Goal: Task Accomplishment & Management: Use online tool/utility

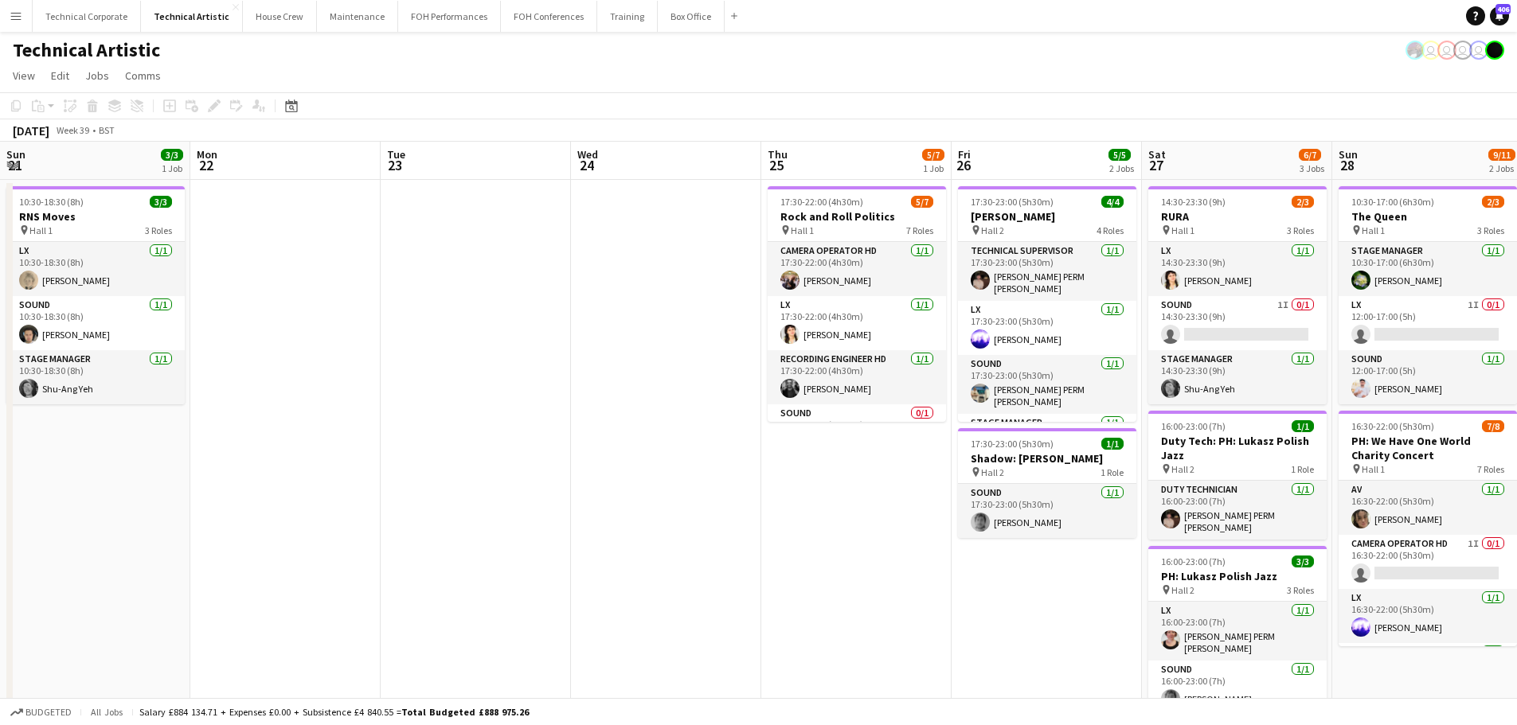
scroll to position [236, 0]
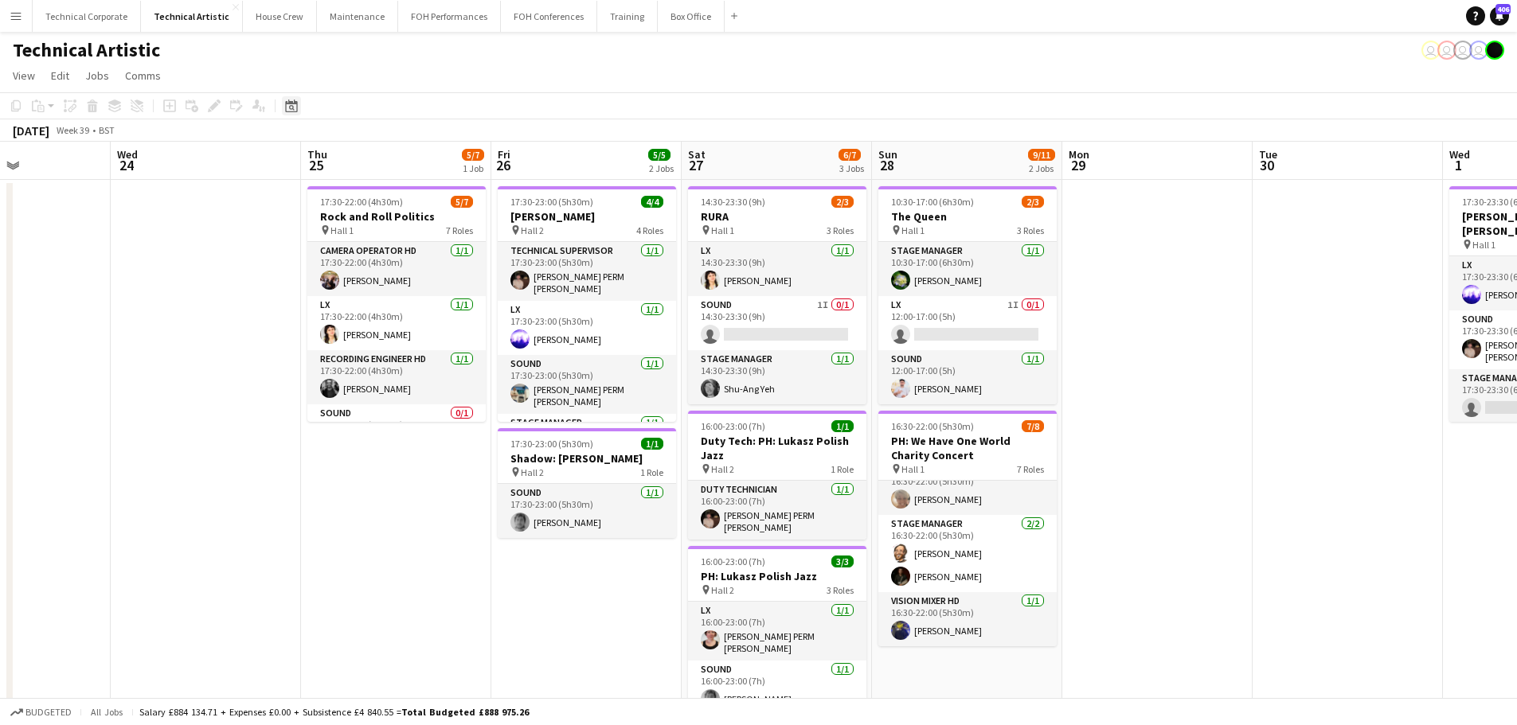
click at [289, 98] on div "Date picker" at bounding box center [291, 105] width 19 height 19
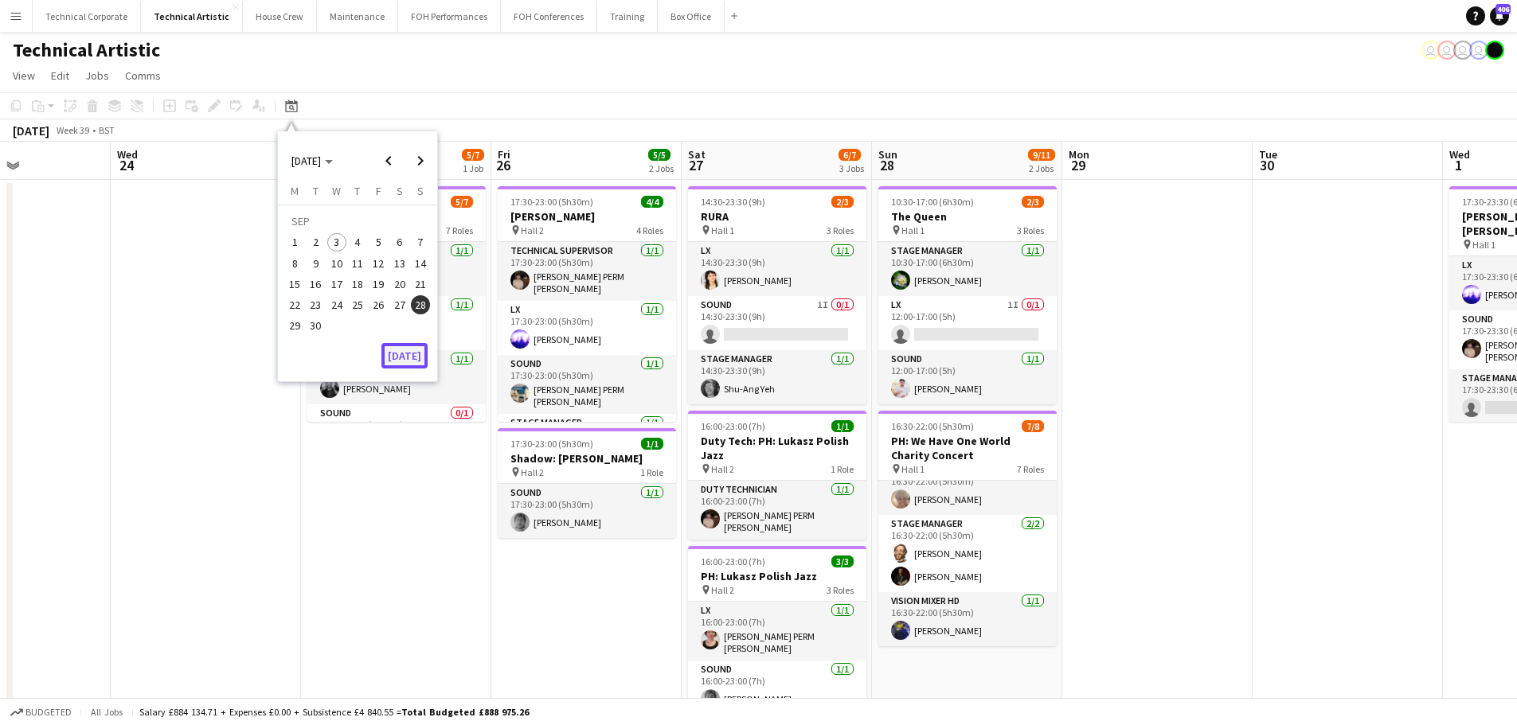
click at [405, 345] on button "[DATE]" at bounding box center [404, 355] width 46 height 25
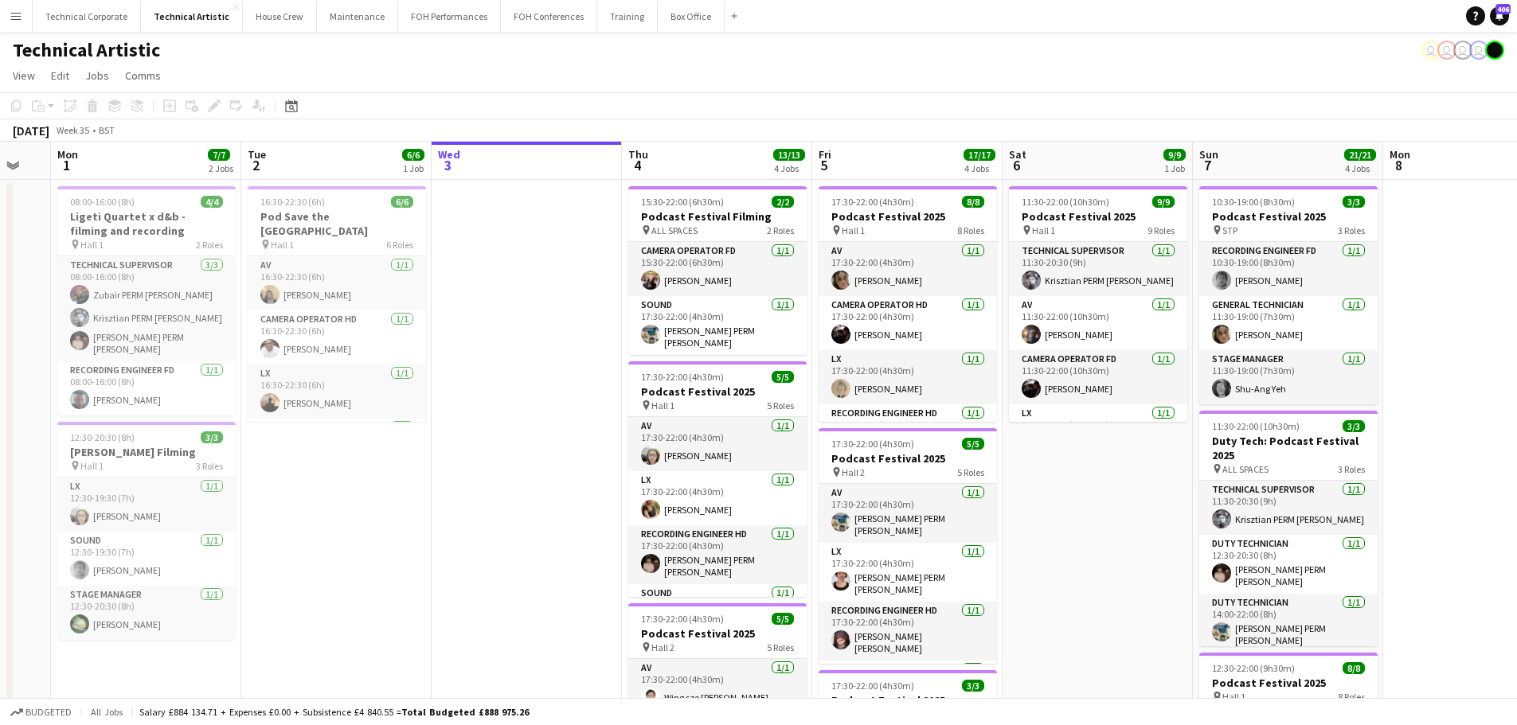
scroll to position [0, 758]
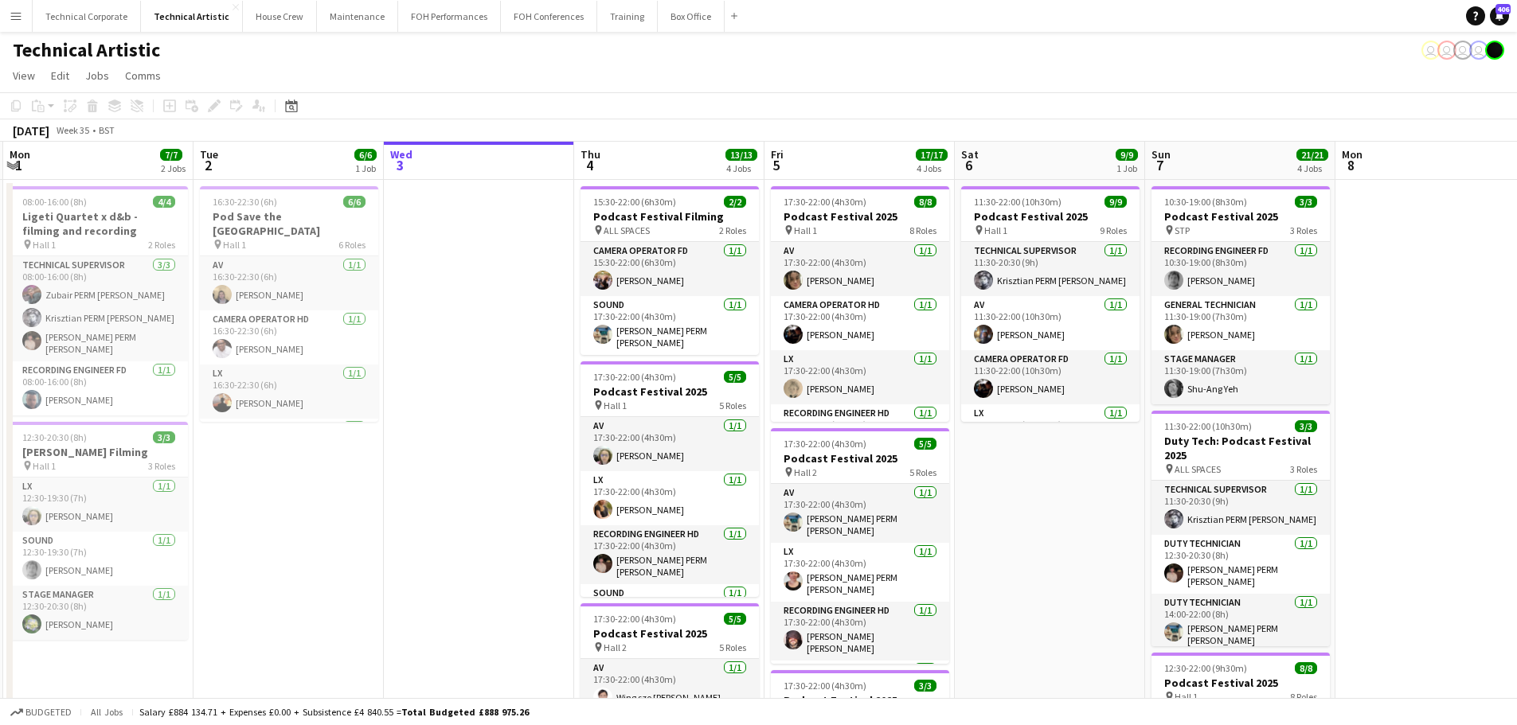
drag, startPoint x: 822, startPoint y: 456, endPoint x: 612, endPoint y: 480, distance: 211.5
click at [612, 480] on app-calendar-viewport "Thu 28 Fri 29 5/5 2 Jobs Sat 30 Sun 31 Mon 1 7/7 2 Jobs Tue 2 6/6 1 Job Wed 3 T…" at bounding box center [758, 659] width 1517 height 1034
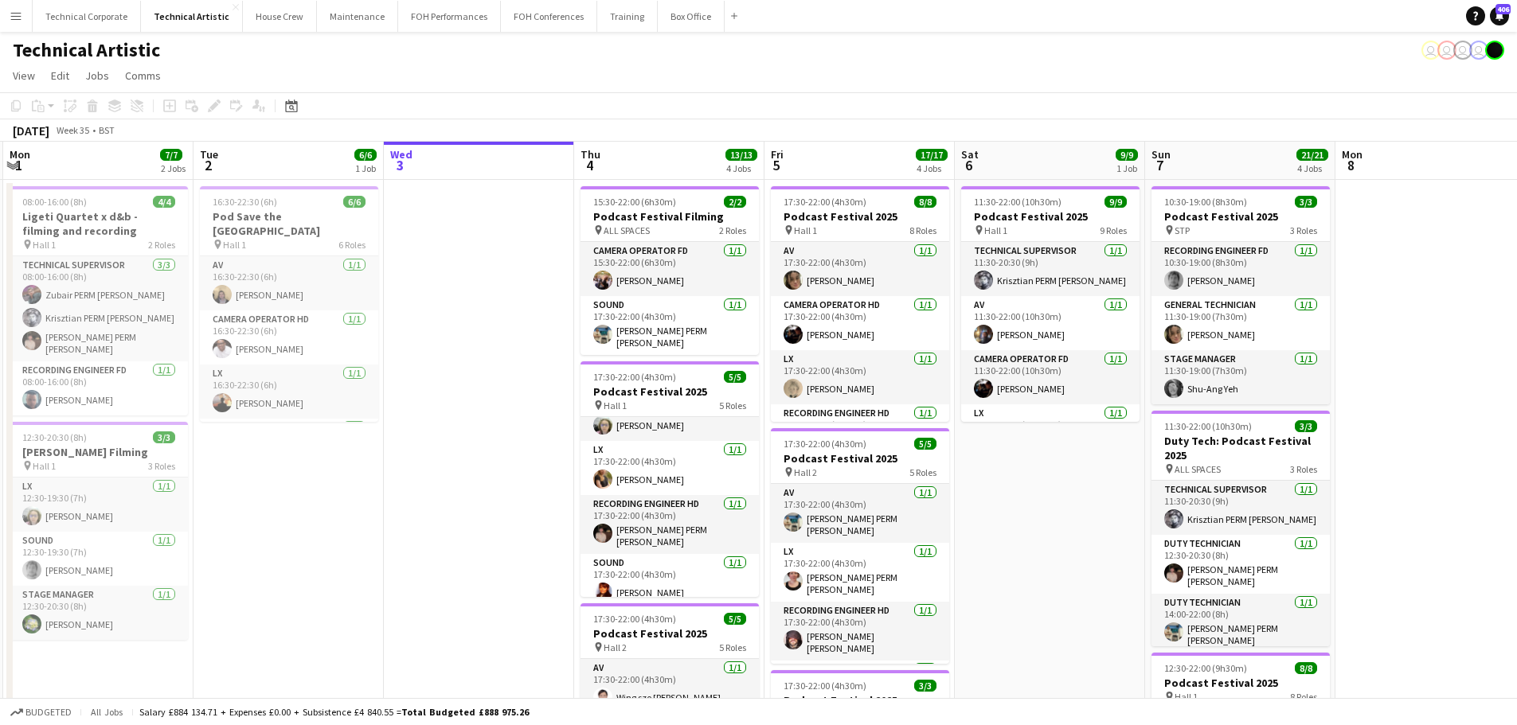
scroll to position [0, 0]
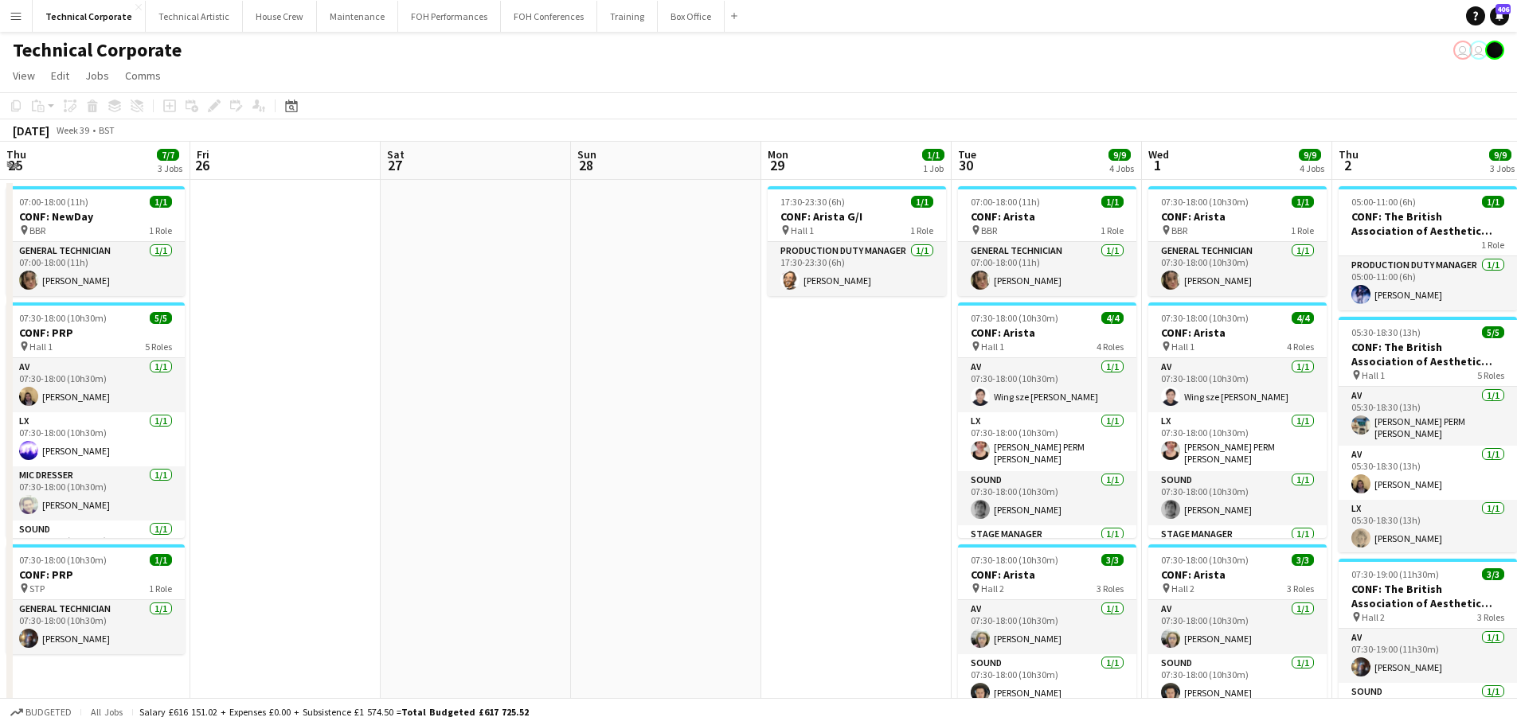
scroll to position [37, 0]
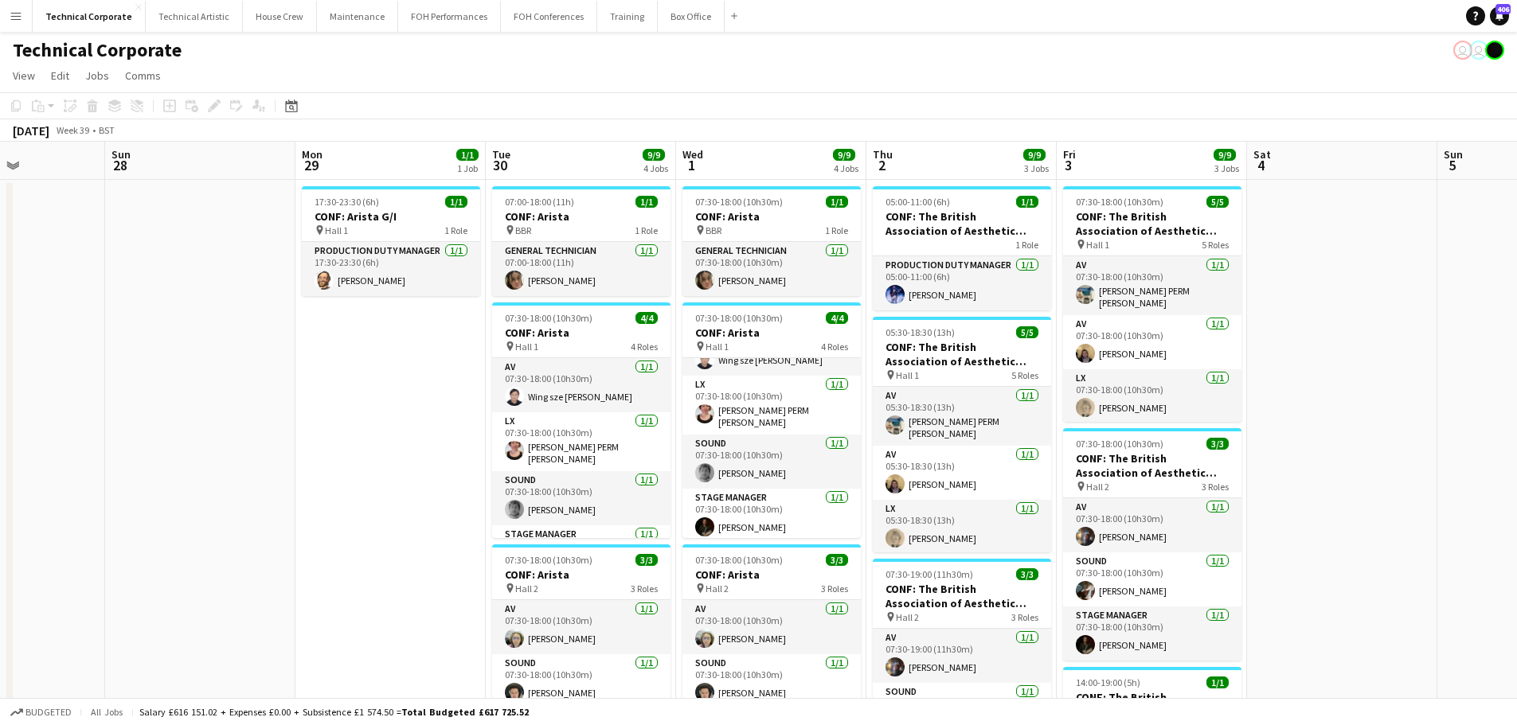
drag, startPoint x: 432, startPoint y: 322, endPoint x: 1127, endPoint y: 353, distance: 695.7
click at [1127, 352] on app-calendar-viewport "Thu 25 7/7 3 Jobs Fri 26 Sat 27 Sun 28 Mon 29 1/1 1 Job Tue 30 9/9 4 Jobs Wed 1…" at bounding box center [758, 651] width 1517 height 1018
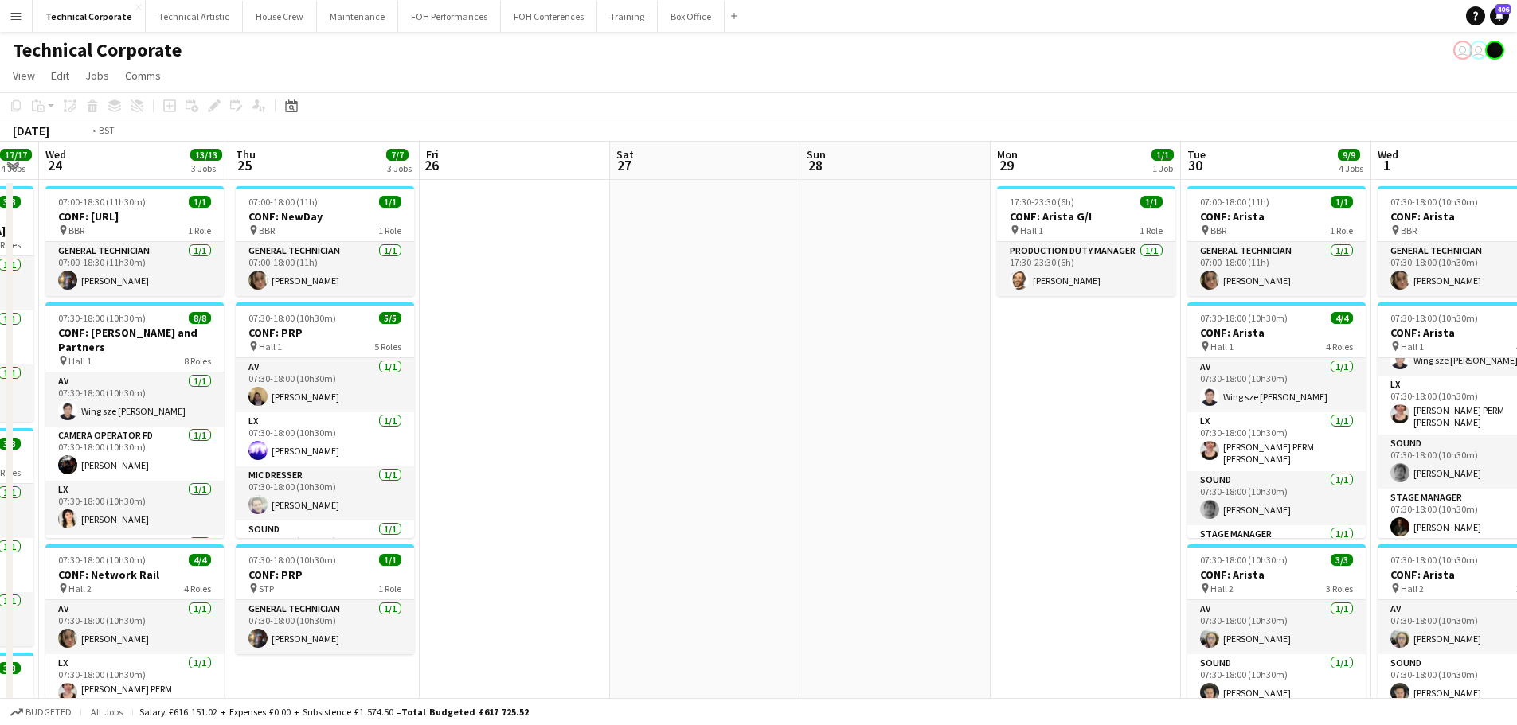
drag, startPoint x: 843, startPoint y: 385, endPoint x: 1157, endPoint y: 396, distance: 313.9
click at [1157, 396] on app-calendar-viewport "Mon 22 Tue 23 17/17 4 Jobs Wed 24 13/13 3 Jobs Thu 25 7/7 3 Jobs Fri 26 Sat 27 …" at bounding box center [758, 651] width 1517 height 1018
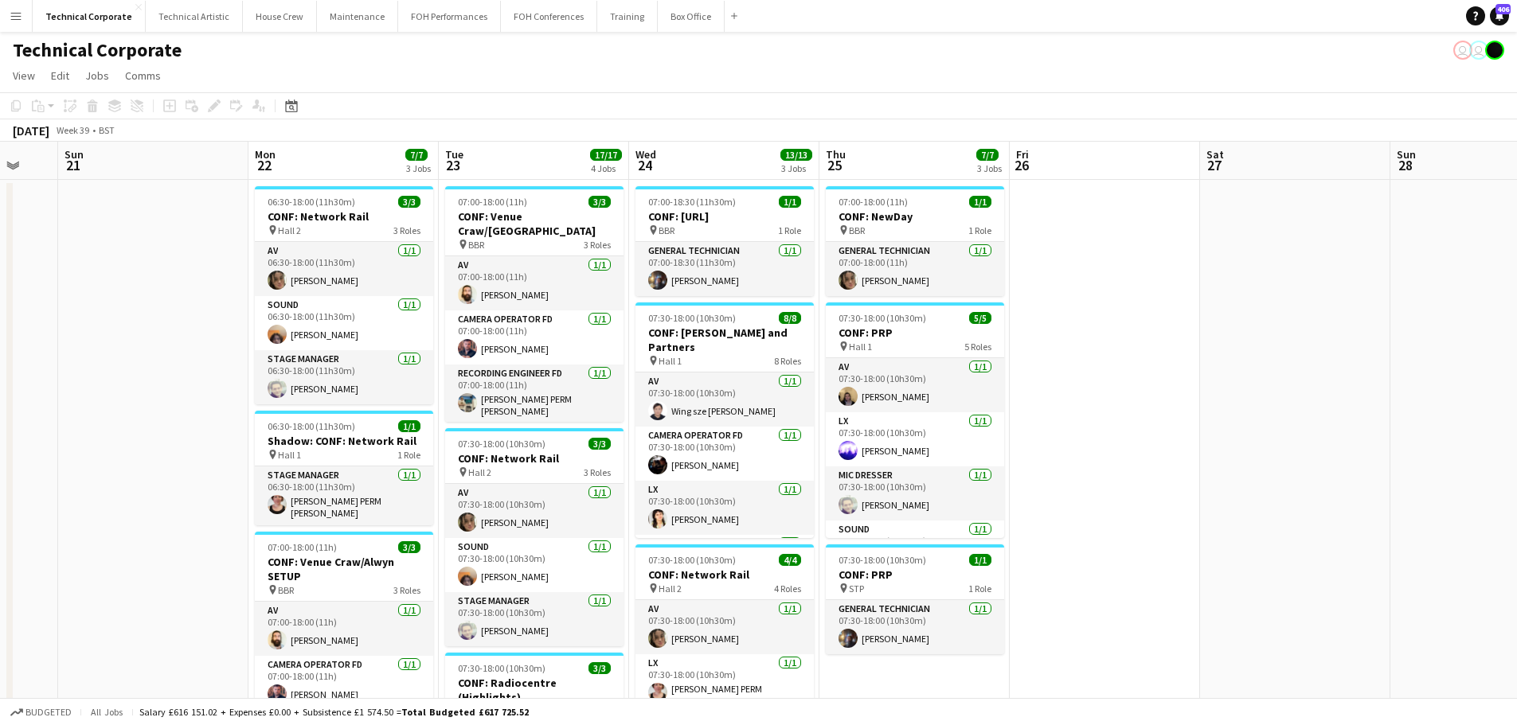
drag, startPoint x: 541, startPoint y: 373, endPoint x: 754, endPoint y: 369, distance: 212.6
click at [759, 373] on app-calendar-viewport "Fri 19 Sat 20 Sun 21 Mon 22 7/7 3 Jobs Tue 23 17/17 4 Jobs Wed 24 13/13 3 Jobs …" at bounding box center [758, 651] width 1517 height 1018
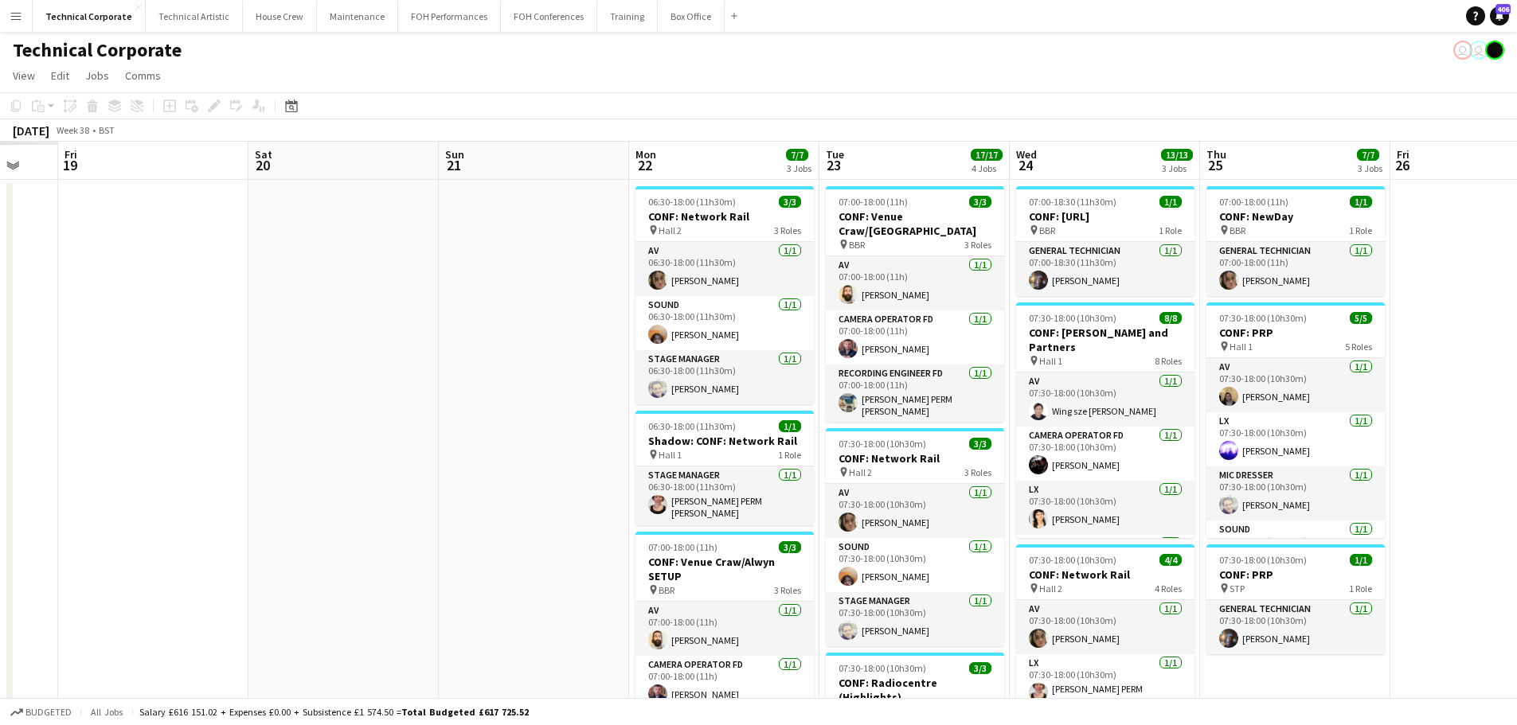
scroll to position [0, 486]
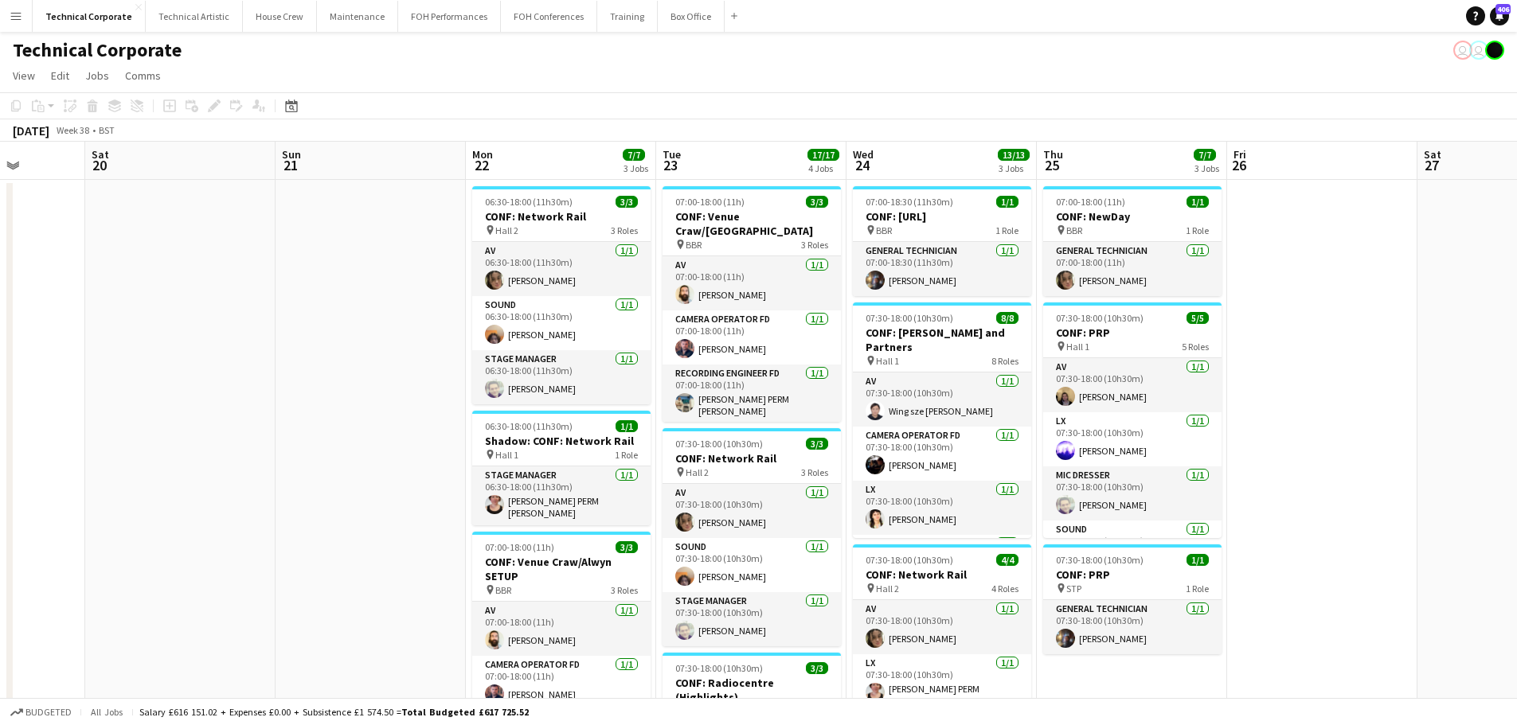
click at [305, 104] on app-toolbar "Copy Paste Paste Ctrl+V Paste with crew Ctrl+Shift+V Paste linked Job Delete Gr…" at bounding box center [758, 105] width 1517 height 27
click at [291, 113] on div "Date picker" at bounding box center [291, 105] width 19 height 19
click at [427, 367] on button "[DATE]" at bounding box center [404, 355] width 46 height 25
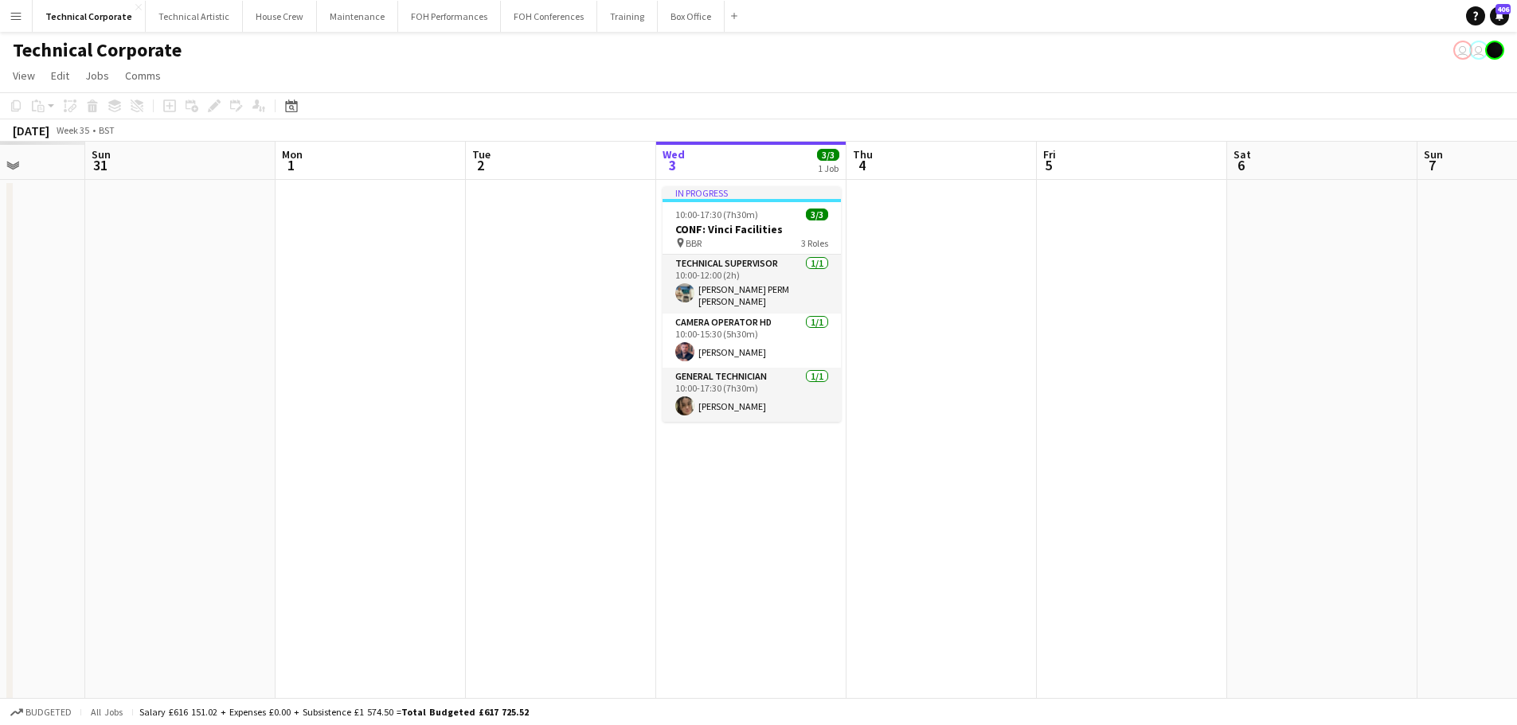
scroll to position [0, 548]
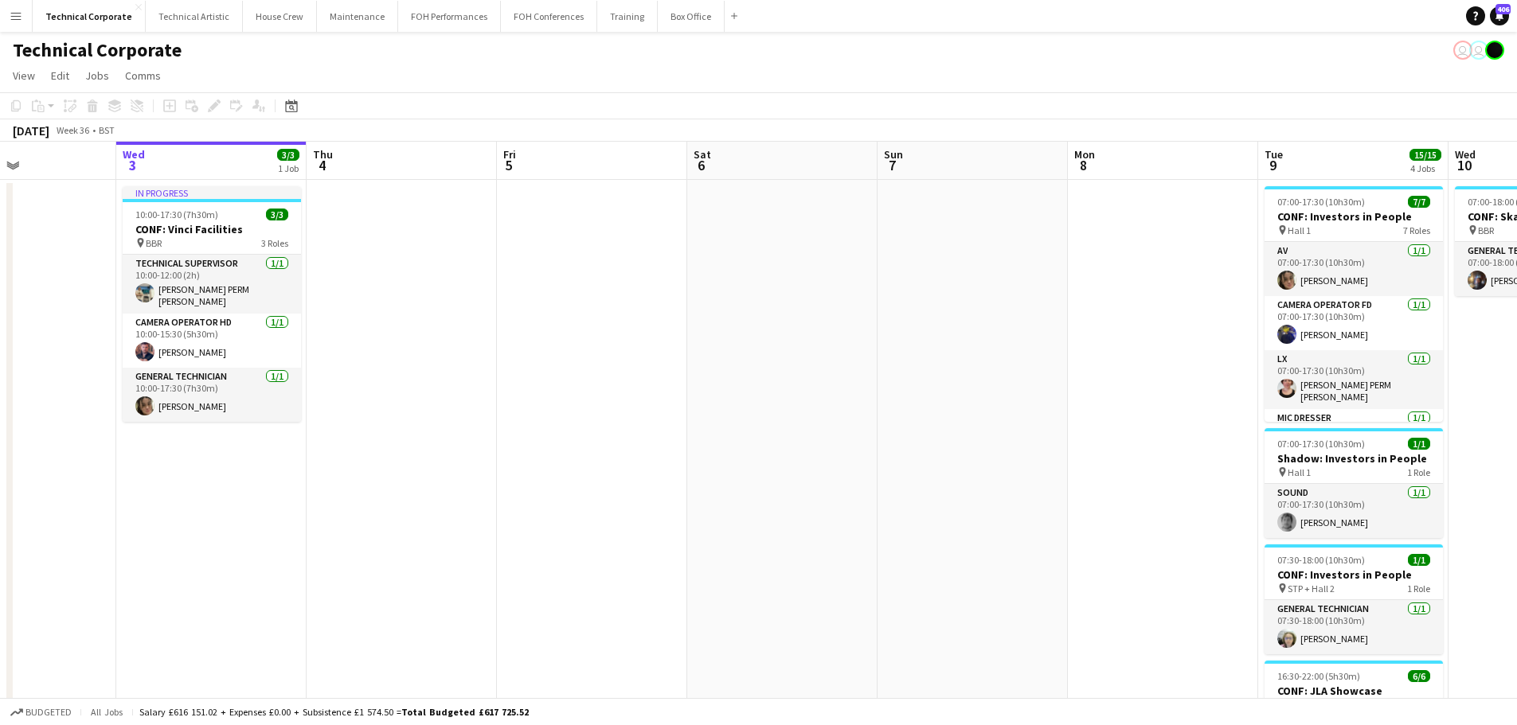
drag, startPoint x: 978, startPoint y: 392, endPoint x: 624, endPoint y: 389, distance: 353.5
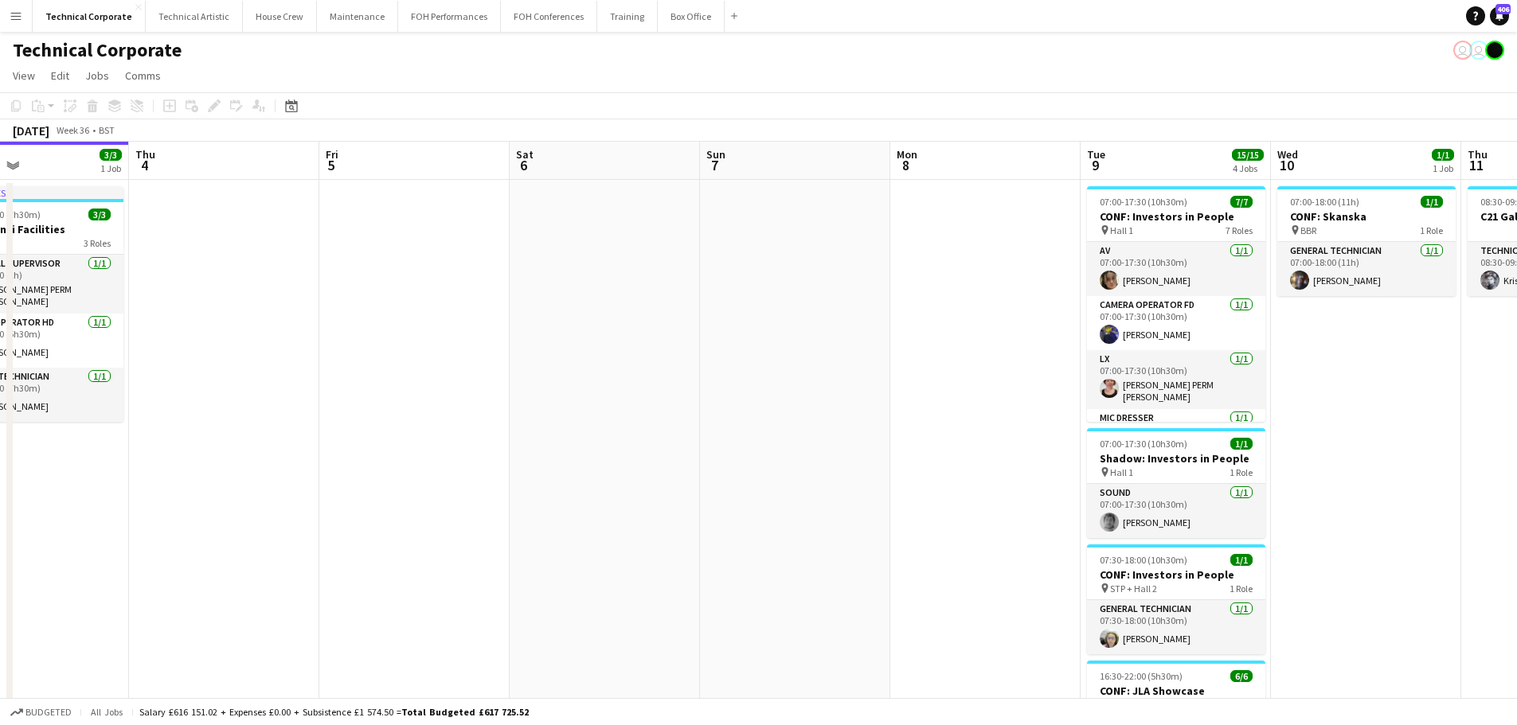
drag, startPoint x: 1047, startPoint y: 345, endPoint x: 443, endPoint y: 322, distance: 603.9
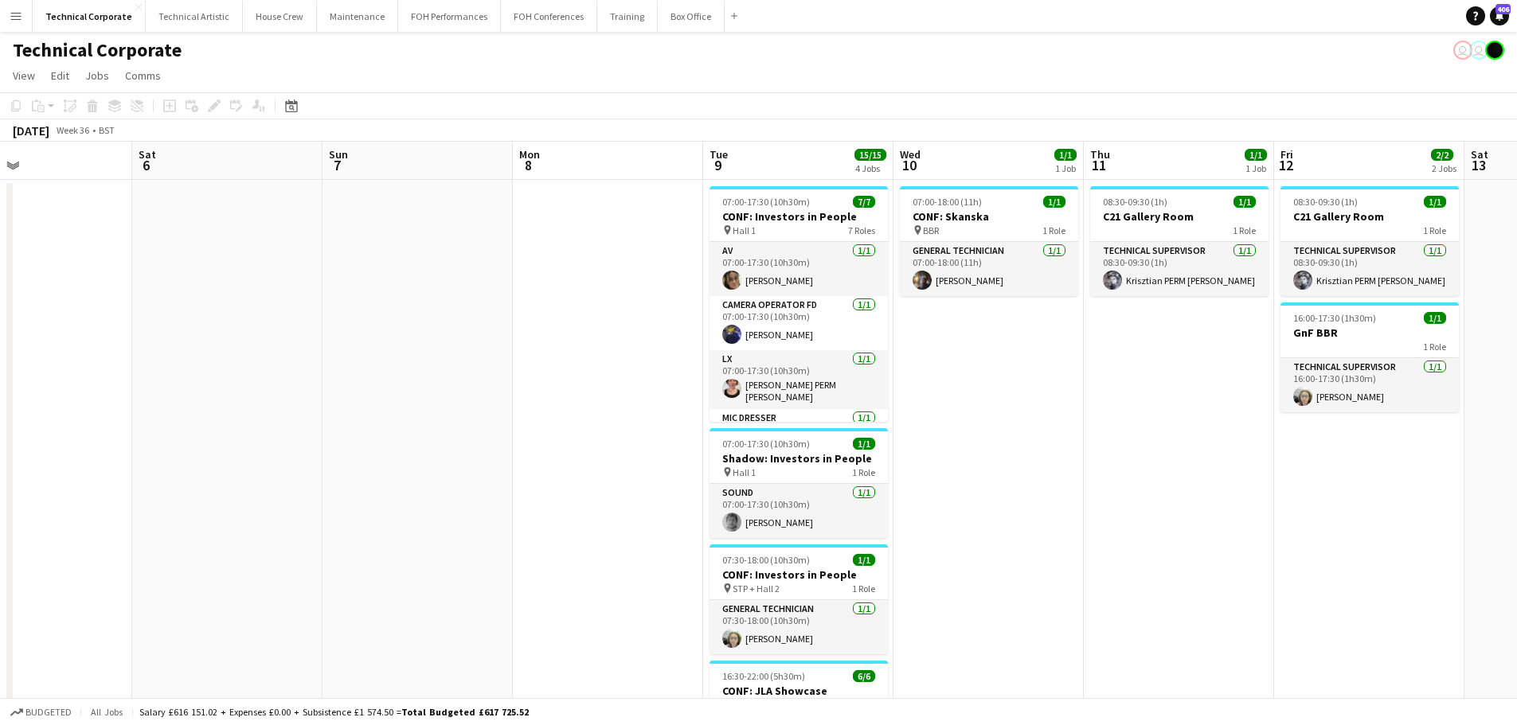
drag, startPoint x: 1165, startPoint y: 342, endPoint x: 643, endPoint y: 376, distance: 522.6
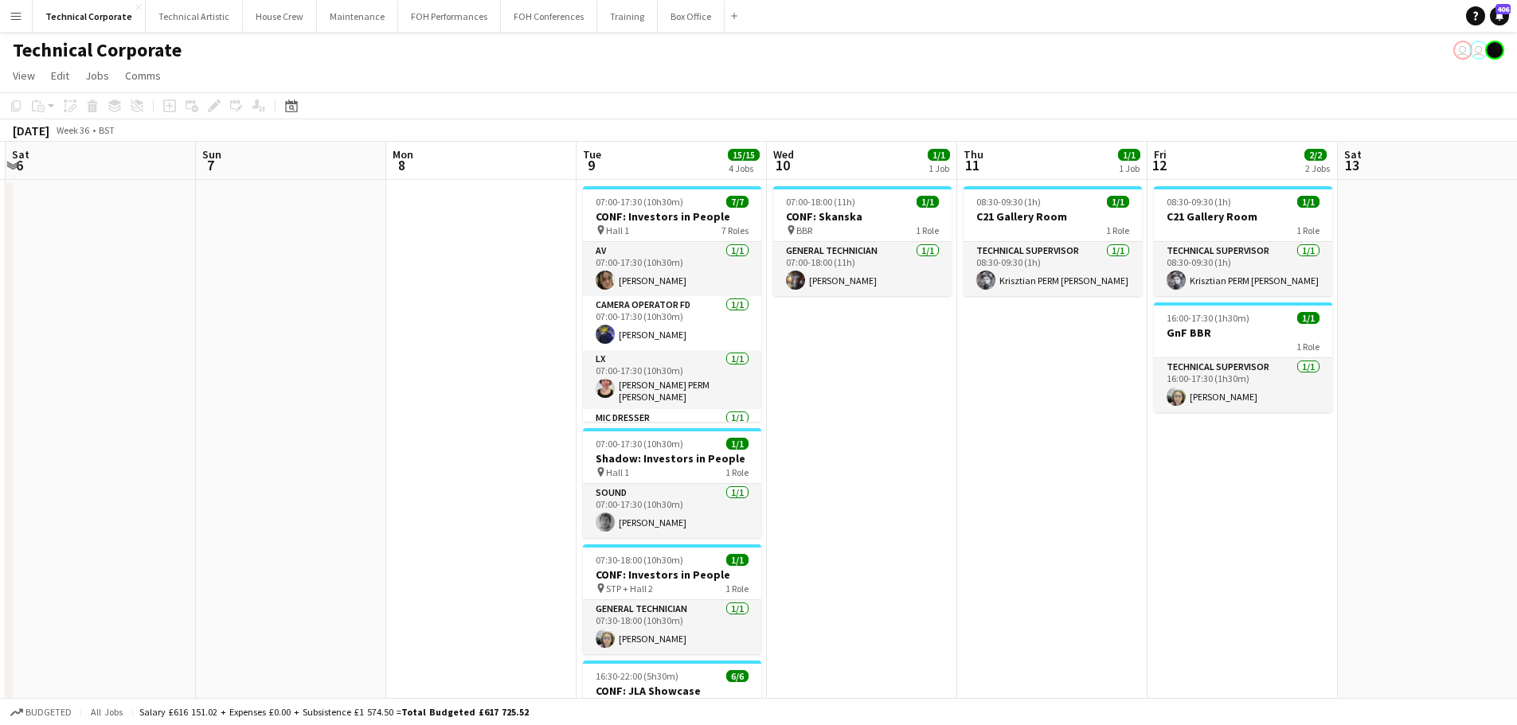
drag, startPoint x: 685, startPoint y: 350, endPoint x: 1082, endPoint y: 345, distance: 397.3
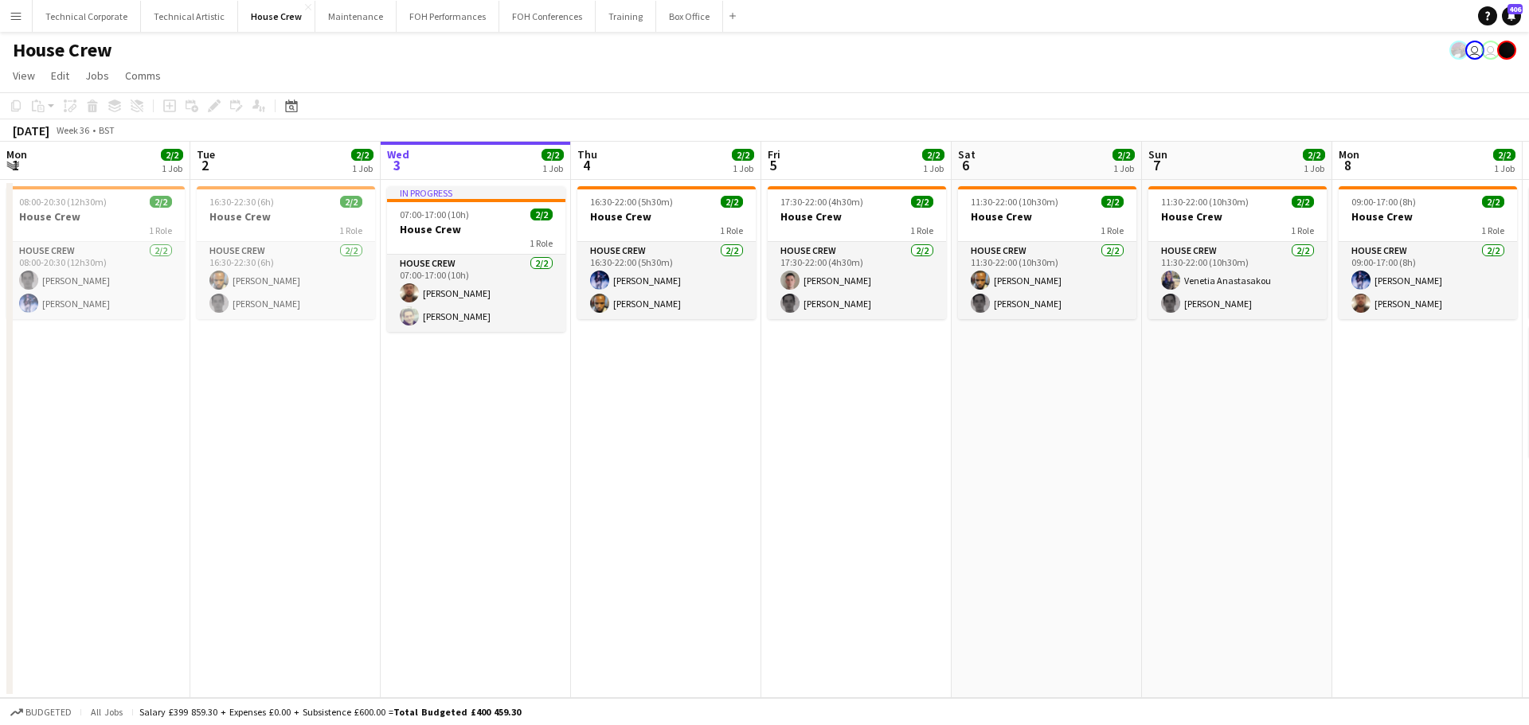
scroll to position [0, 361]
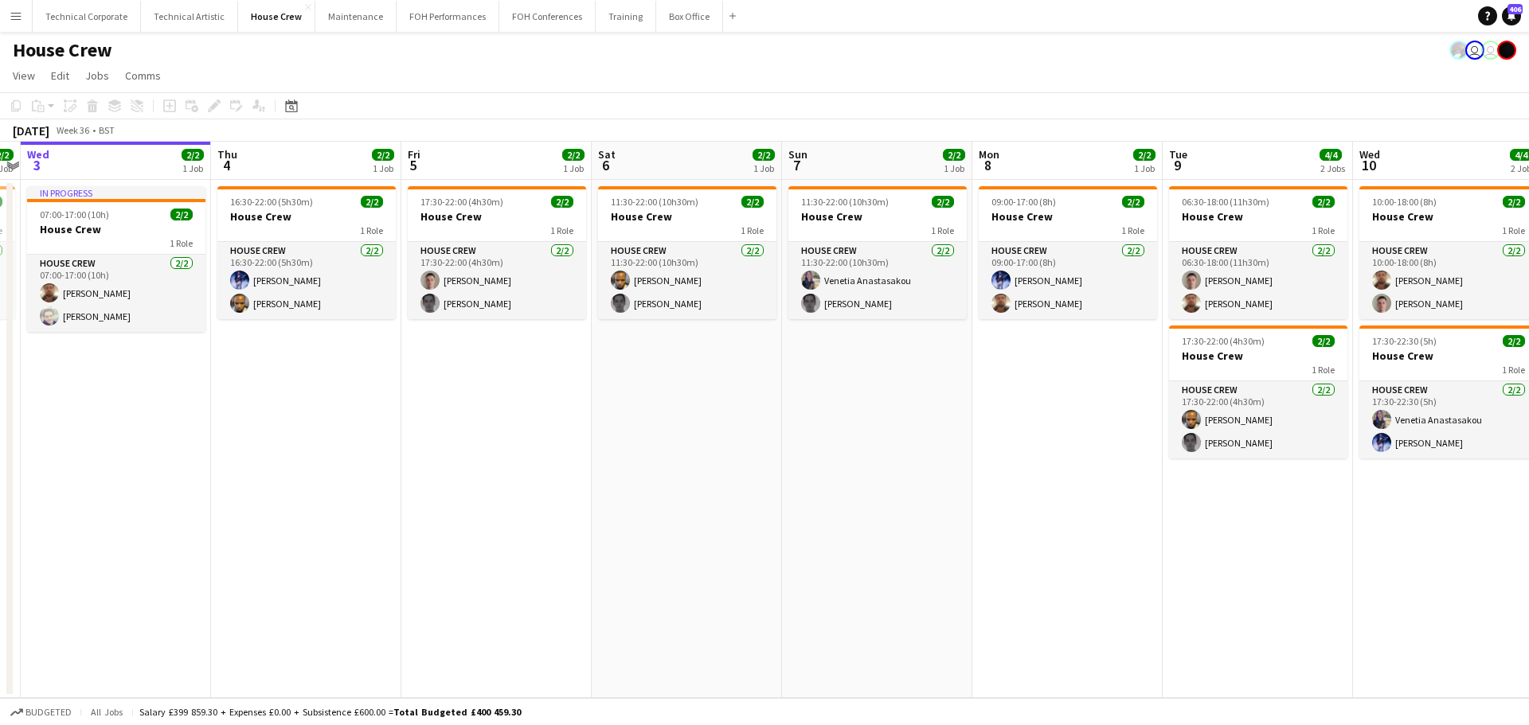
click at [1118, 533] on app-calendar-viewport "Mon 1 2/2 1 Job Tue 2 2/2 1 Job Wed 3 2/2 1 Job Thu 4 2/2 1 Job Fri 5 2/2 1 Job…" at bounding box center [764, 420] width 1529 height 557
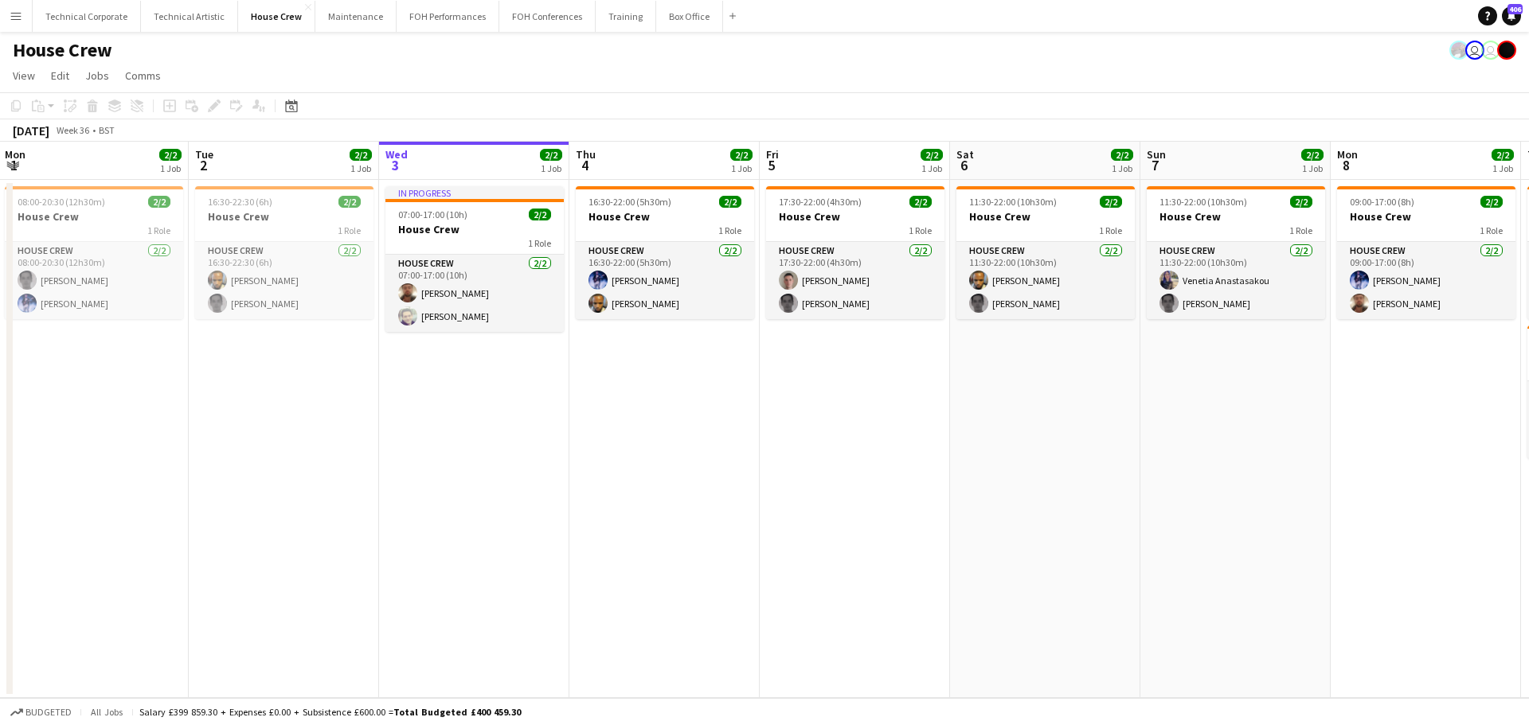
scroll to position [0, 403]
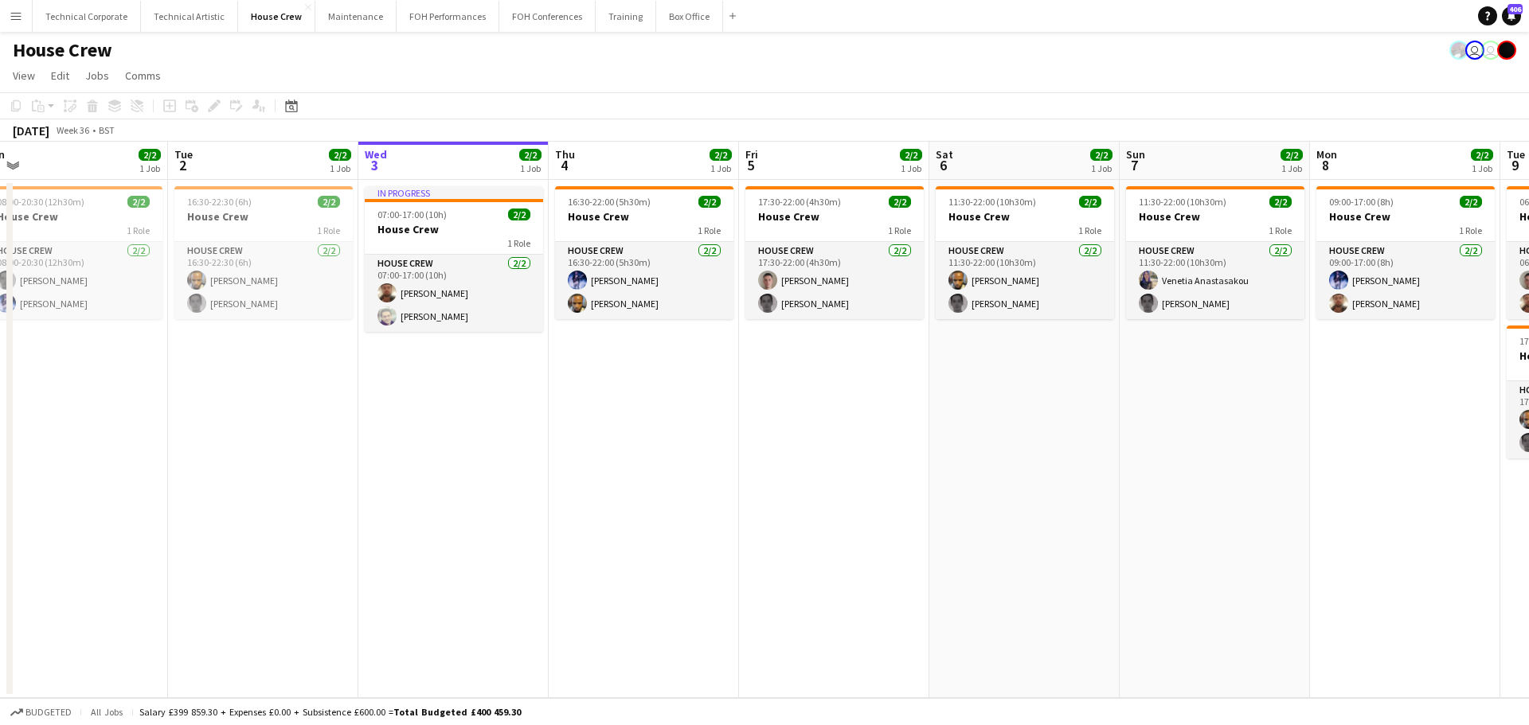
drag, startPoint x: 787, startPoint y: 533, endPoint x: 892, endPoint y: 550, distance: 107.2
click at [892, 550] on app-calendar-viewport "Sat 30 Sun 31 Mon 1 2/2 1 Job Tue 2 2/2 1 Job Wed 3 2/2 1 Job Thu 4 2/2 1 Job F…" at bounding box center [764, 420] width 1529 height 557
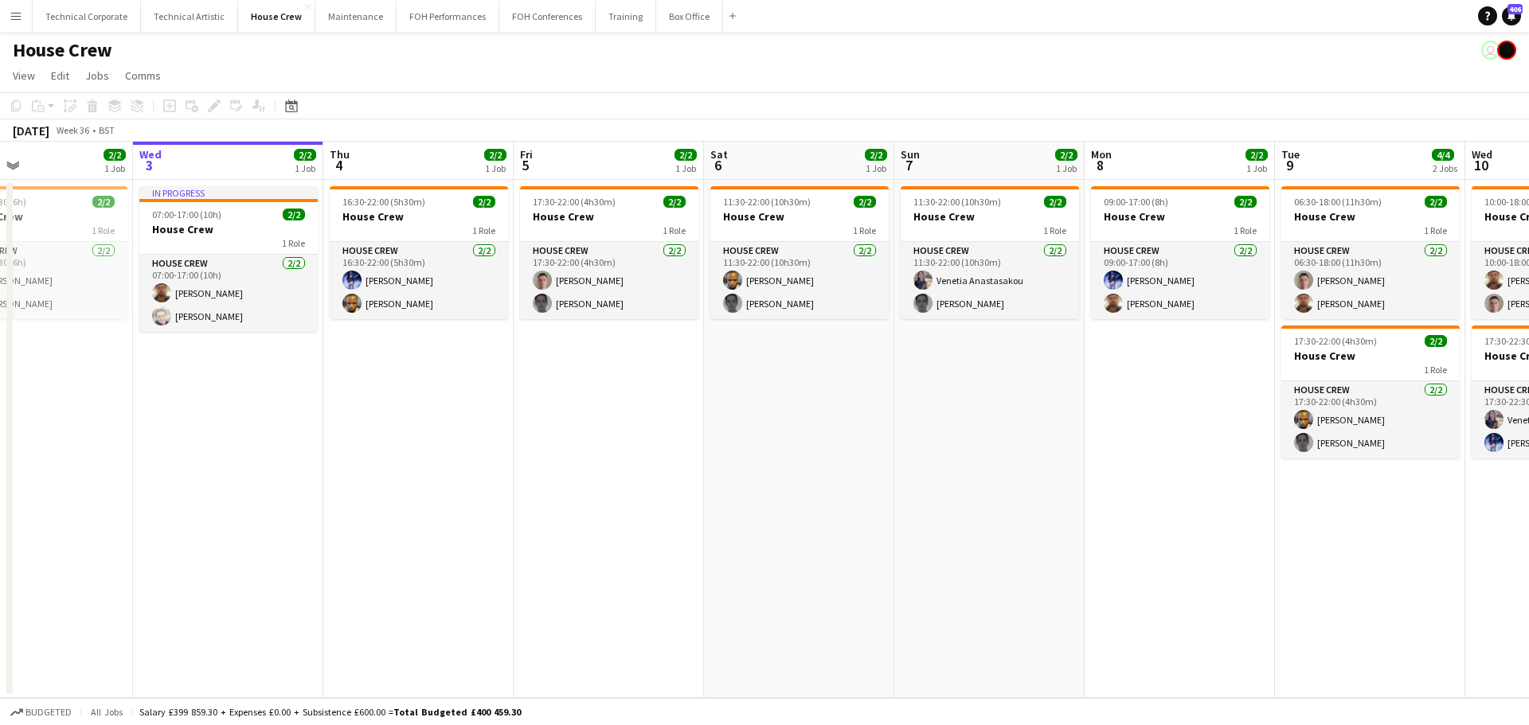
scroll to position [0, 749]
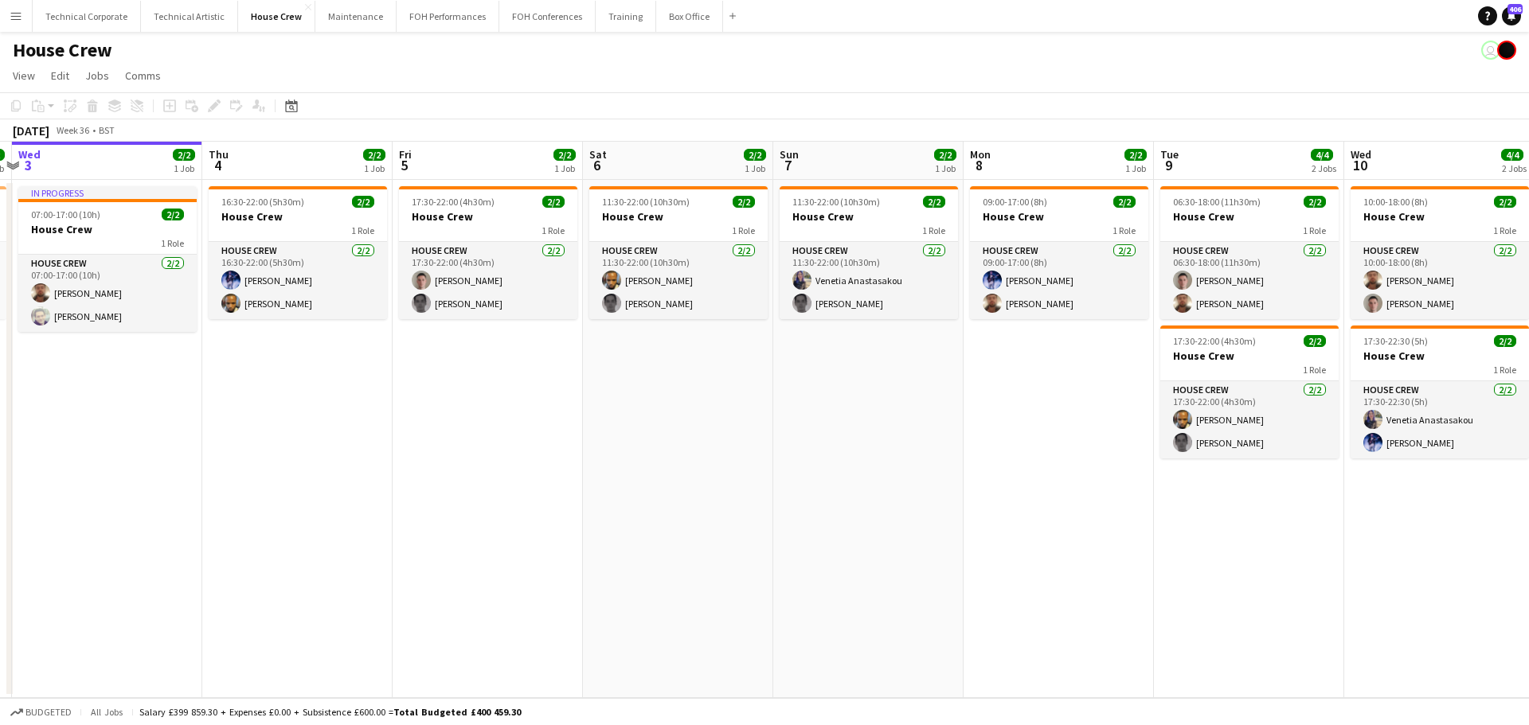
drag, startPoint x: 1136, startPoint y: 353, endPoint x: 790, endPoint y: 369, distance: 346.7
click at [790, 369] on app-calendar-viewport "Sat 30 Sun 31 Mon 1 2/2 1 Job Tue 2 2/2 1 Job Wed 3 2/2 1 Job Thu 4 2/2 1 Job F…" at bounding box center [764, 420] width 1529 height 557
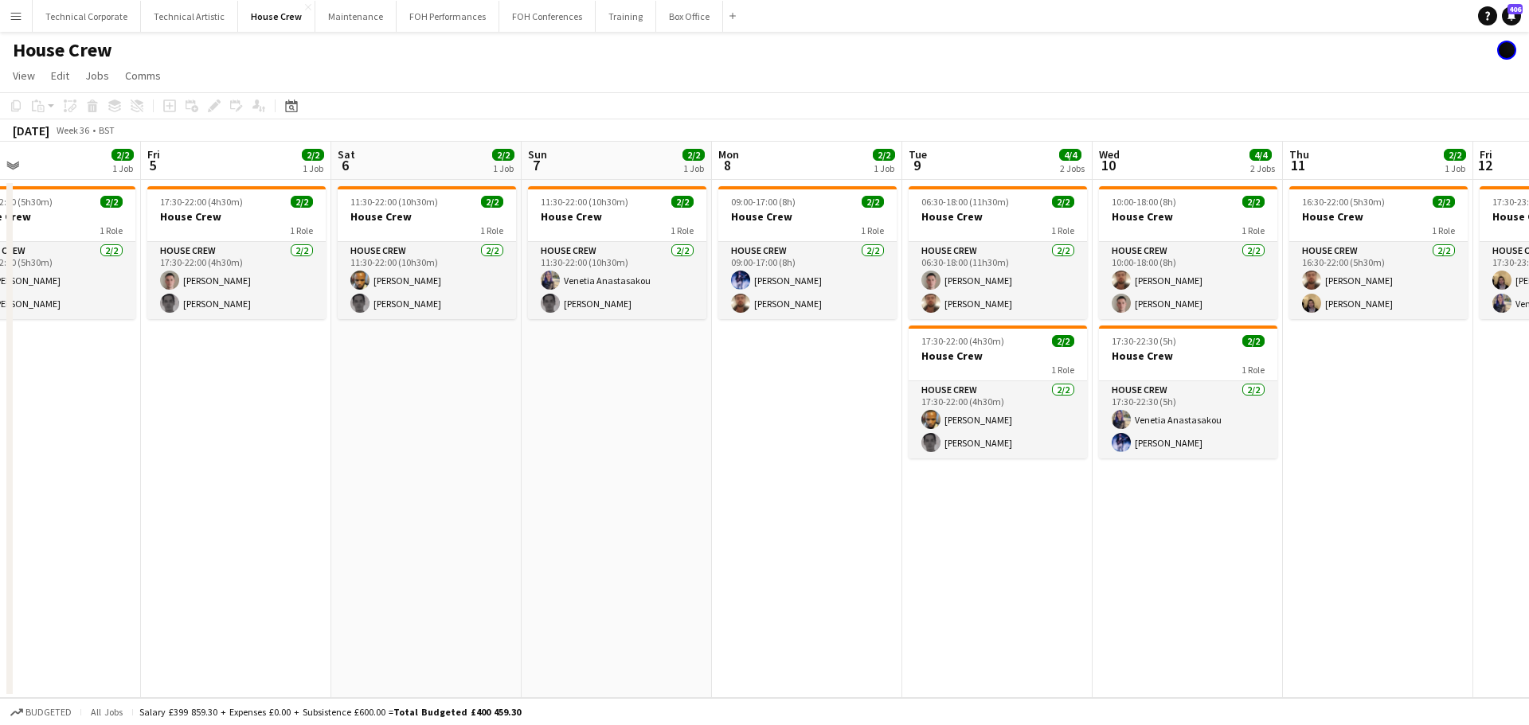
drag, startPoint x: 1057, startPoint y: 386, endPoint x: 787, endPoint y: 419, distance: 271.9
click at [791, 419] on app-calendar-viewport "Mon 1 2/2 1 Job Tue 2 2/2 1 Job Wed 3 2/2 1 Job Thu 4 2/2 1 Job Fri 5 2/2 1 Job…" at bounding box center [764, 420] width 1529 height 557
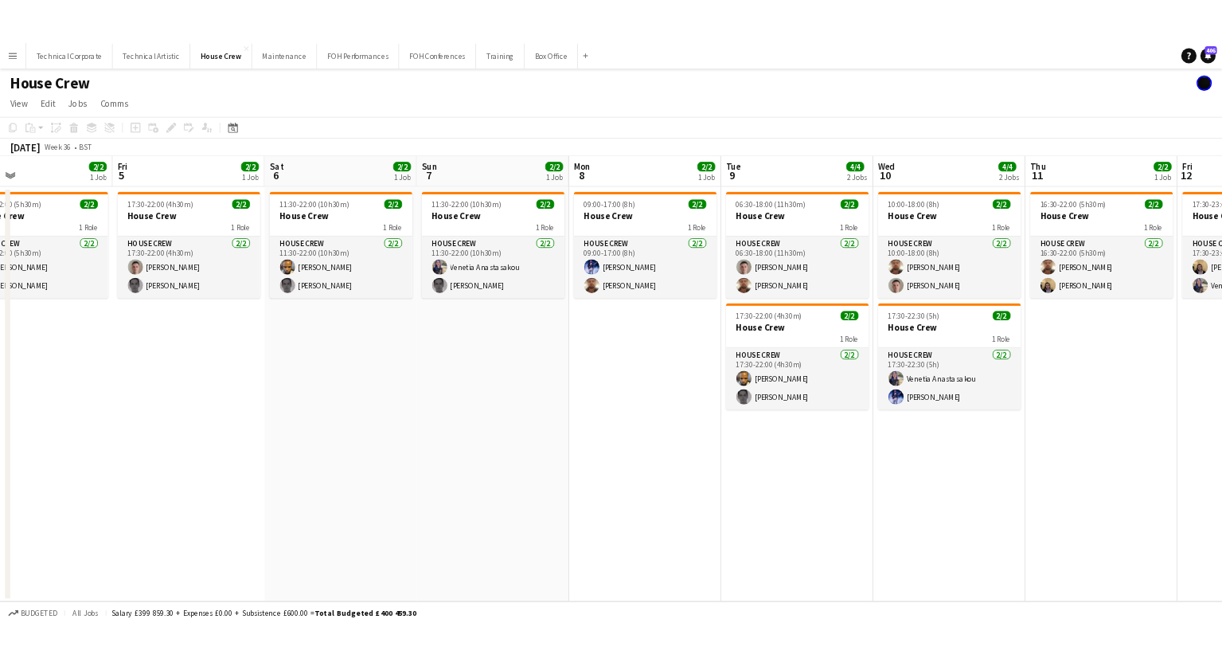
scroll to position [0, 634]
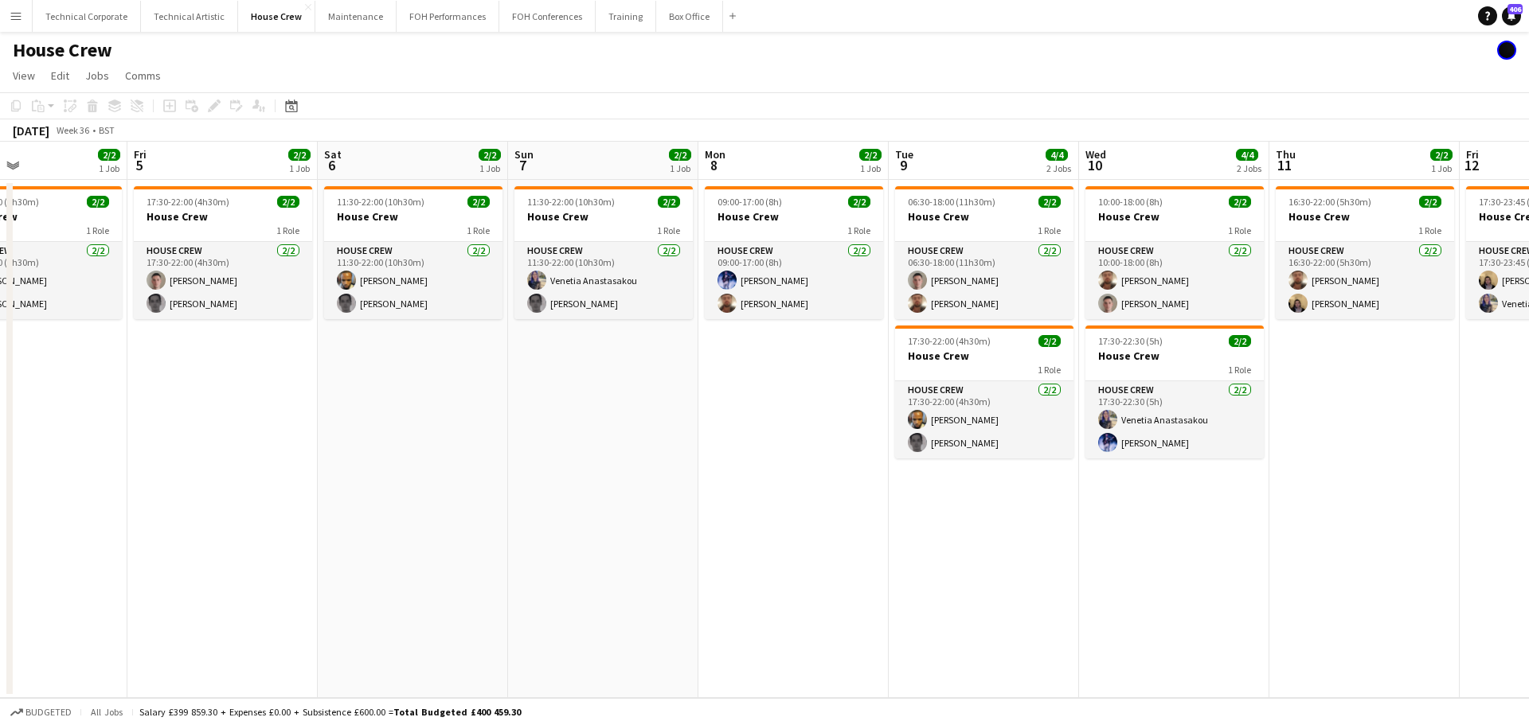
click at [789, 416] on app-date-cell "09:00-17:00 (8h) 2/2 House Crew 1 Role House Crew 2/2 09:00-17:00 (8h) Ed Dampi…" at bounding box center [793, 439] width 190 height 518
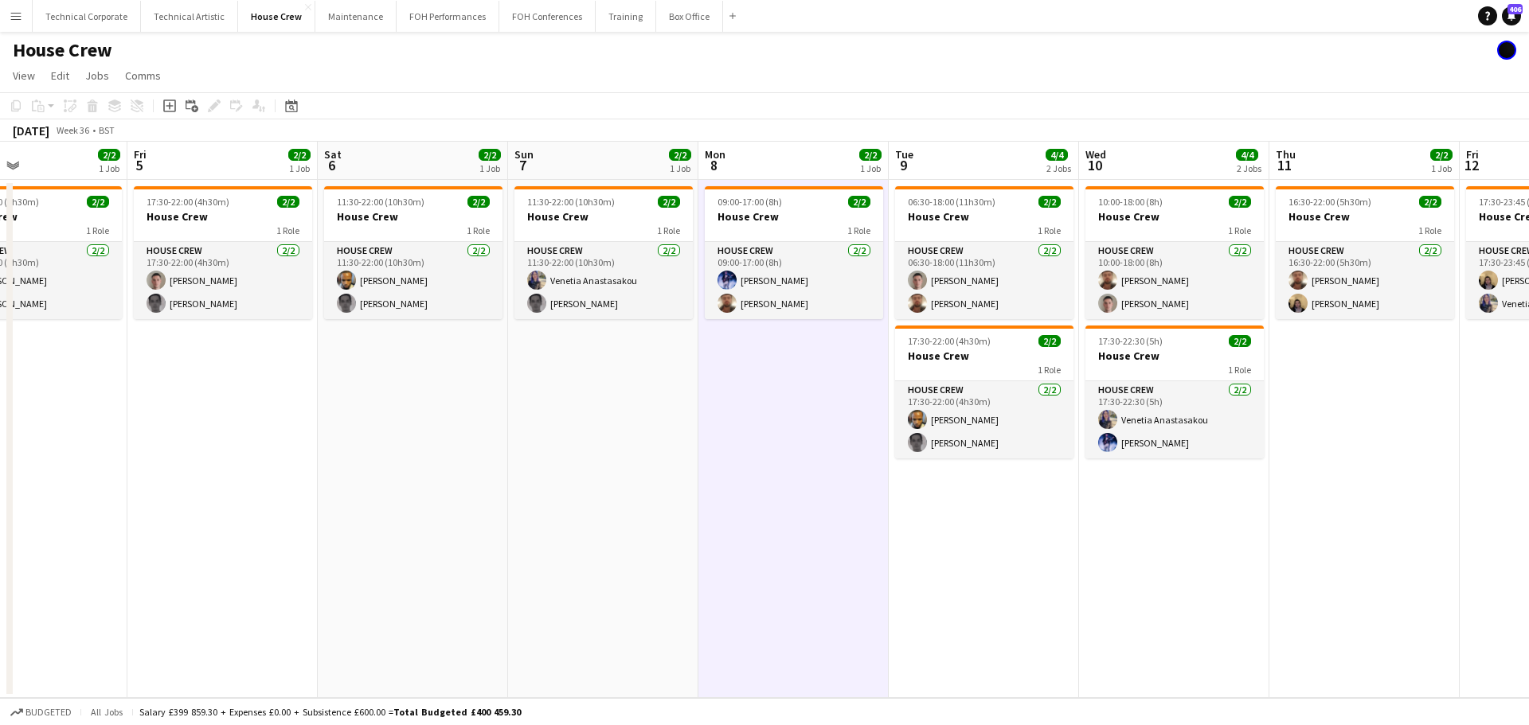
click at [789, 416] on app-date-cell "09:00-17:00 (8h) 2/2 House Crew 1 Role House Crew 2/2 09:00-17:00 (8h) Ed Dampi…" at bounding box center [793, 439] width 190 height 518
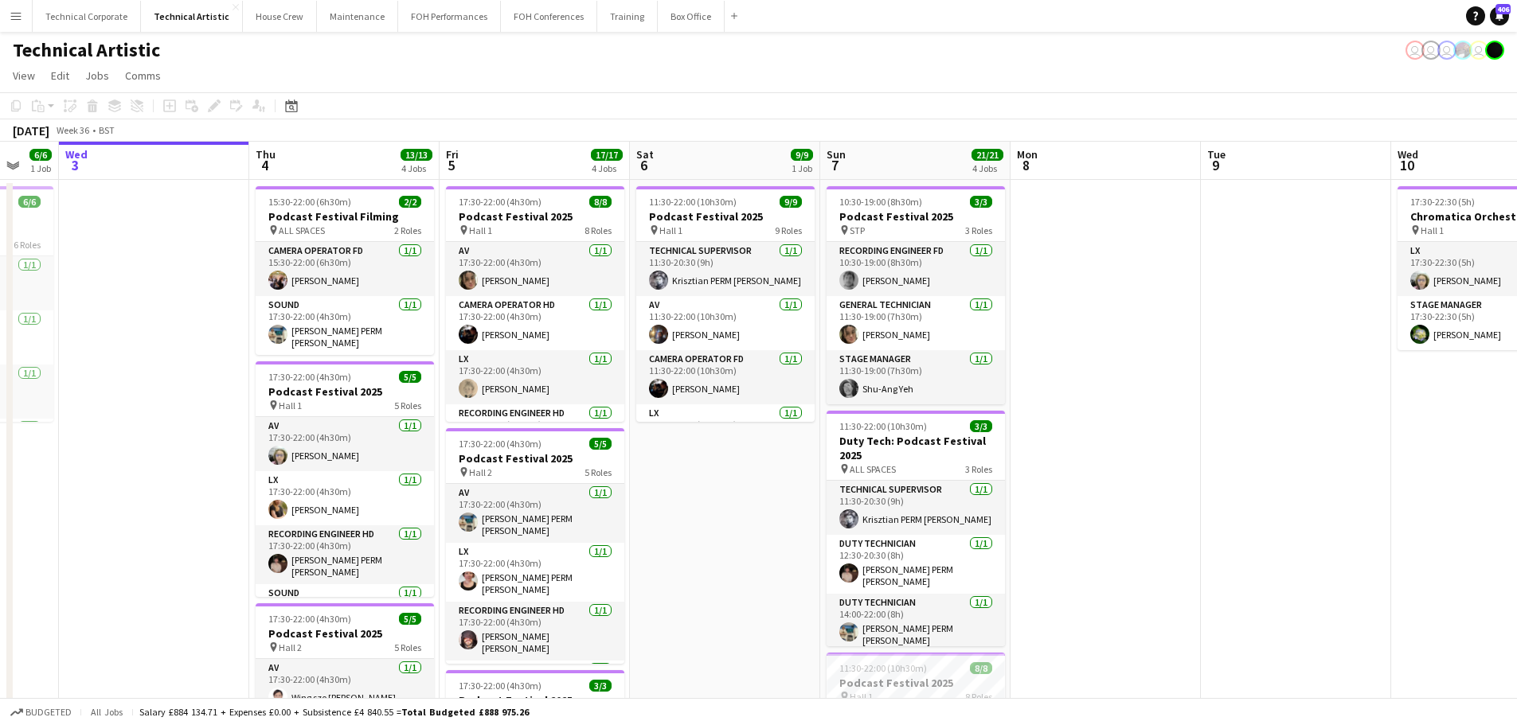
scroll to position [0, 514]
drag, startPoint x: 1221, startPoint y: 465, endPoint x: 1088, endPoint y: 482, distance: 134.0
click at [1088, 482] on app-calendar-viewport "Sun 31 Mon 1 7/7 2 Jobs Tue 2 6/6 1 Job Wed 3 Thu 4 13/13 4 Jobs Fri 5 17/17 4 …" at bounding box center [758, 659] width 1517 height 1034
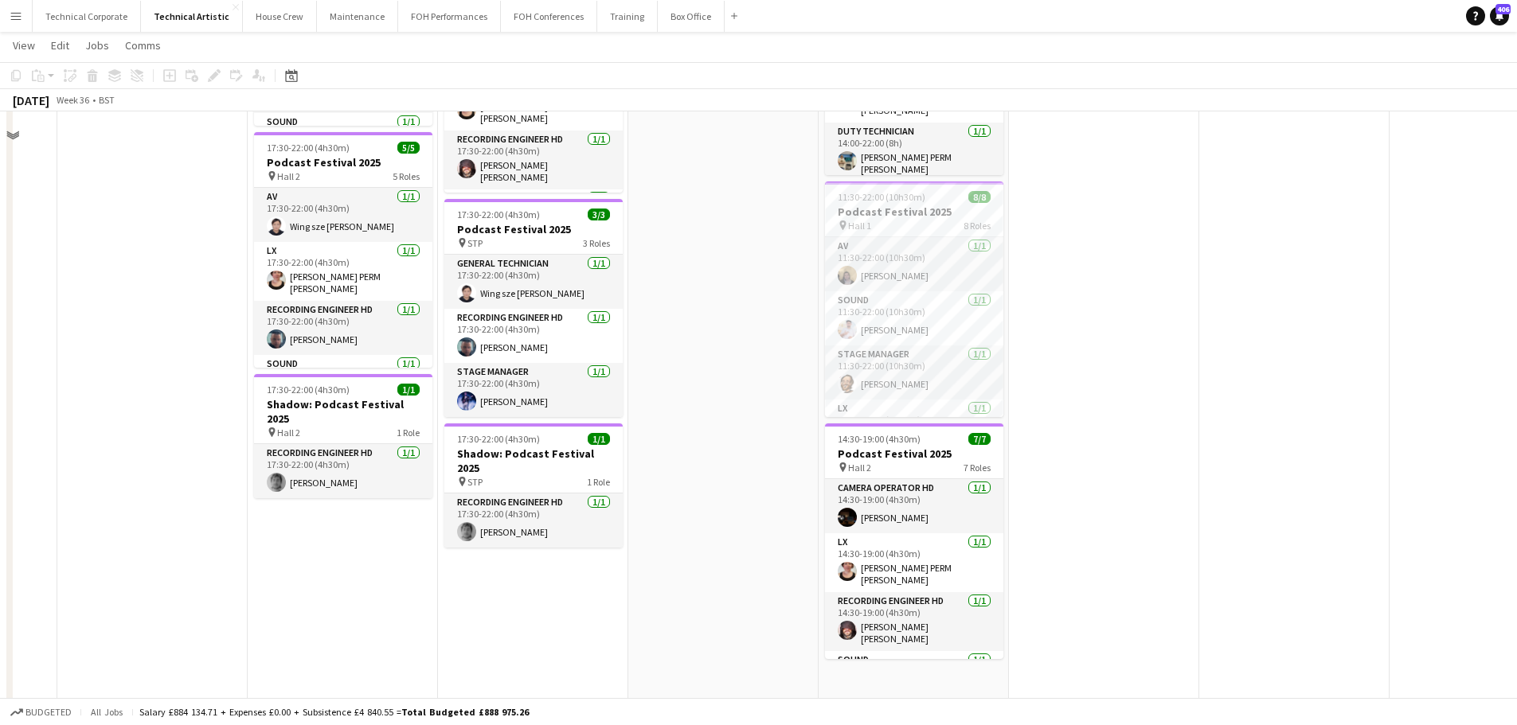
scroll to position [476, 0]
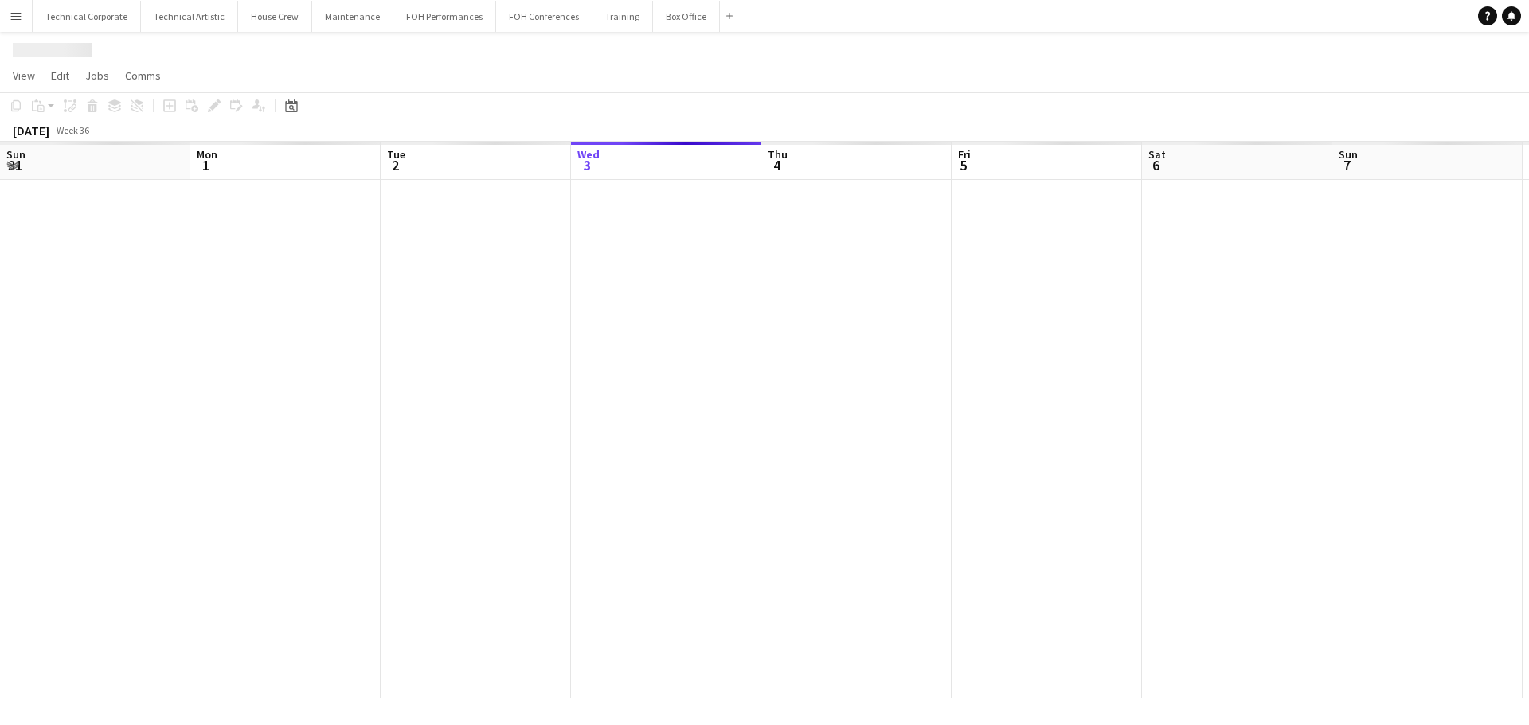
scroll to position [0, 381]
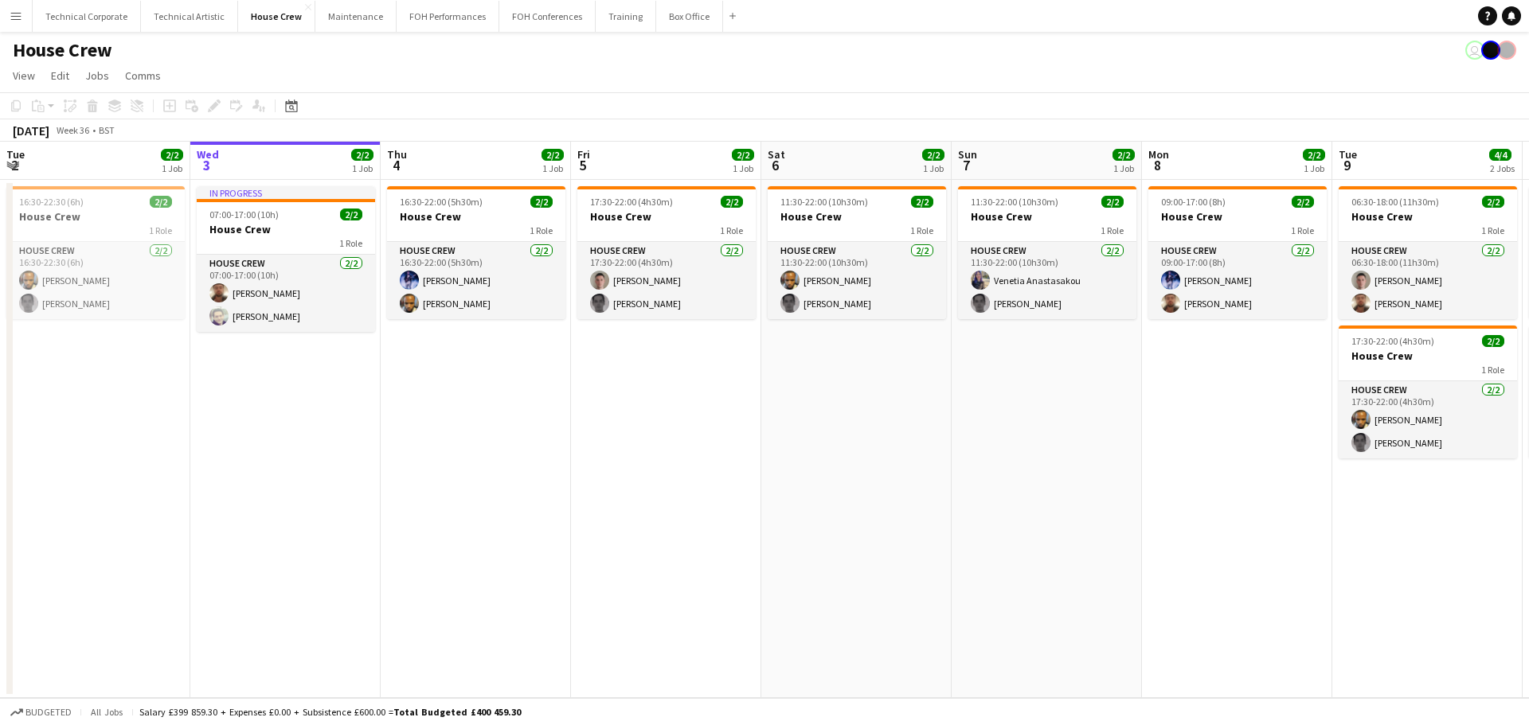
click at [17, 24] on button "Menu" at bounding box center [16, 16] width 32 height 32
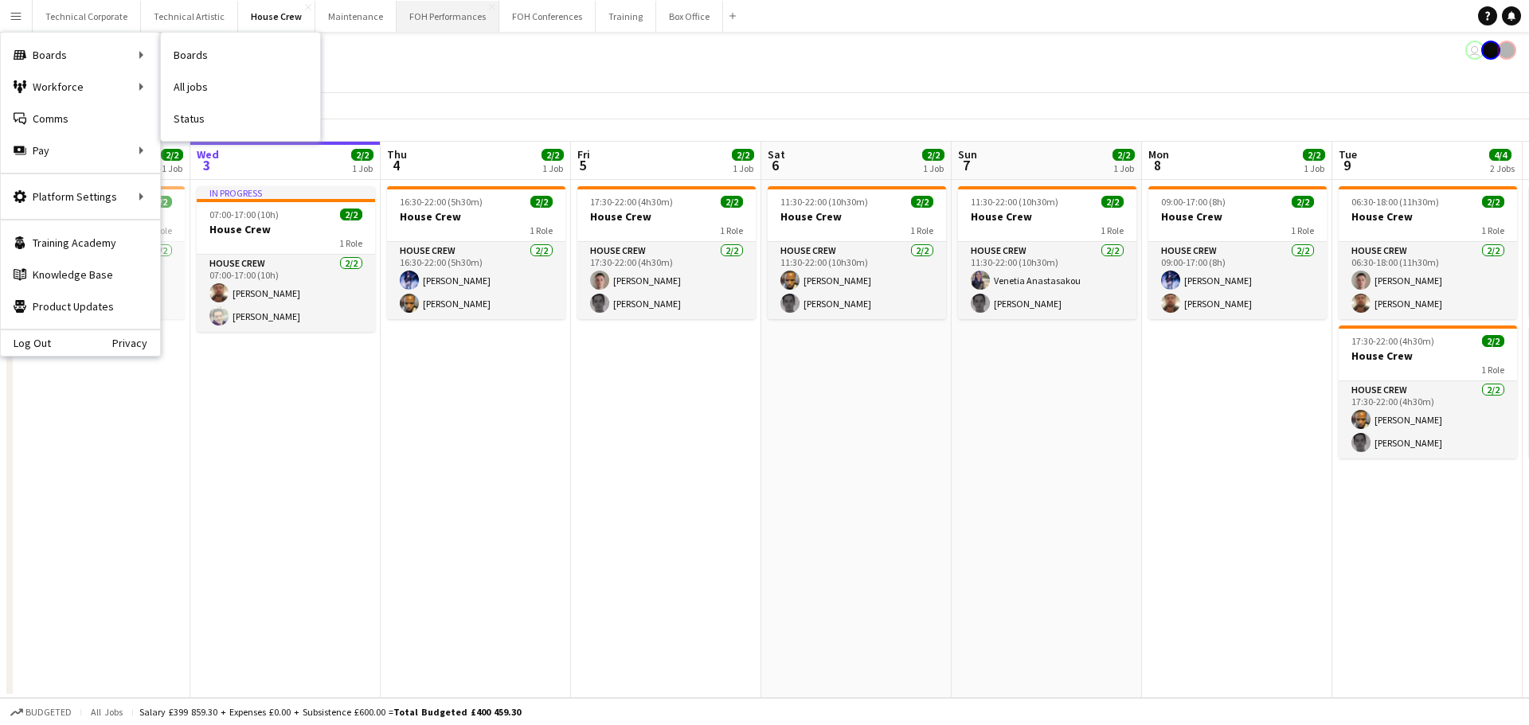
drag, startPoint x: 226, startPoint y: 127, endPoint x: 465, endPoint y: 6, distance: 267.8
click at [226, 127] on link "Status" at bounding box center [240, 119] width 159 height 32
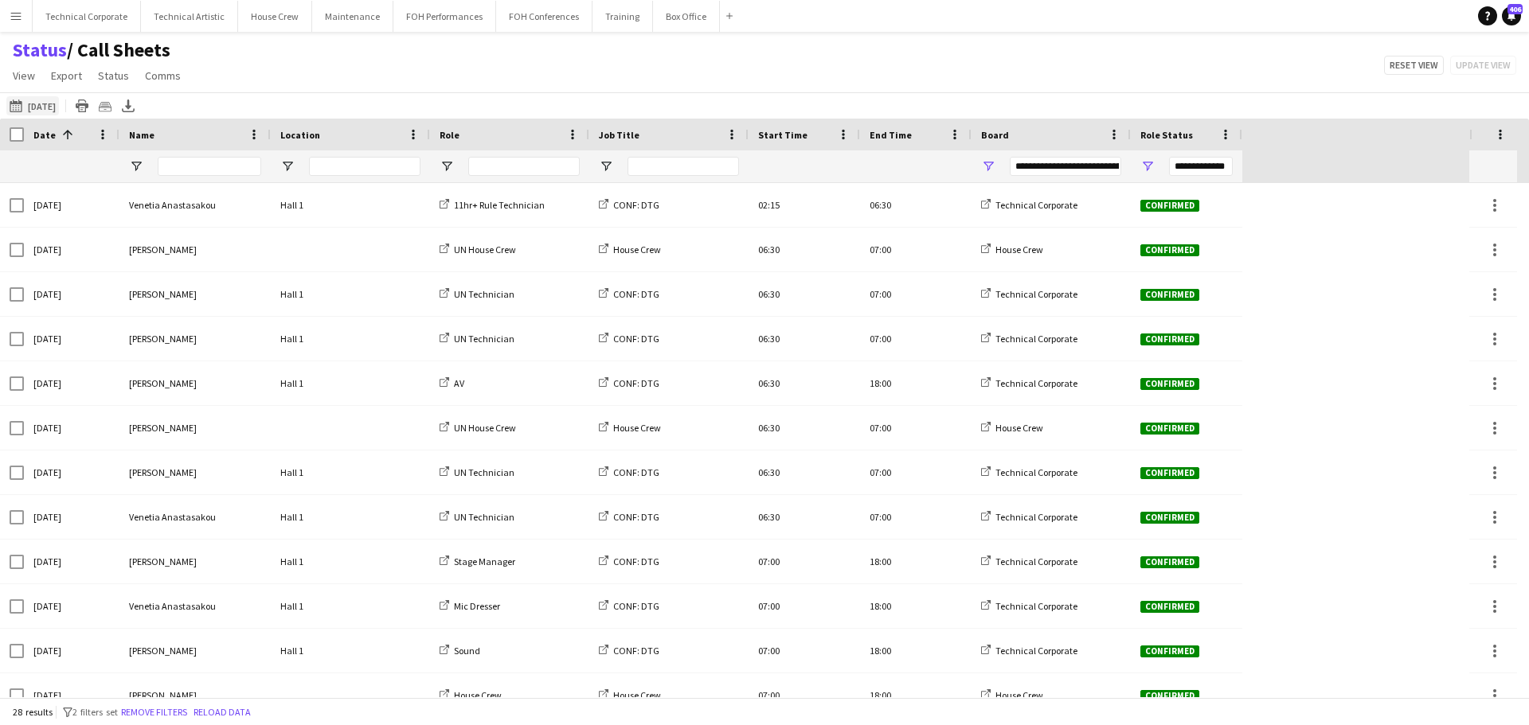
click at [43, 100] on button "[DATE] to [DATE] [DATE]" at bounding box center [32, 105] width 53 height 19
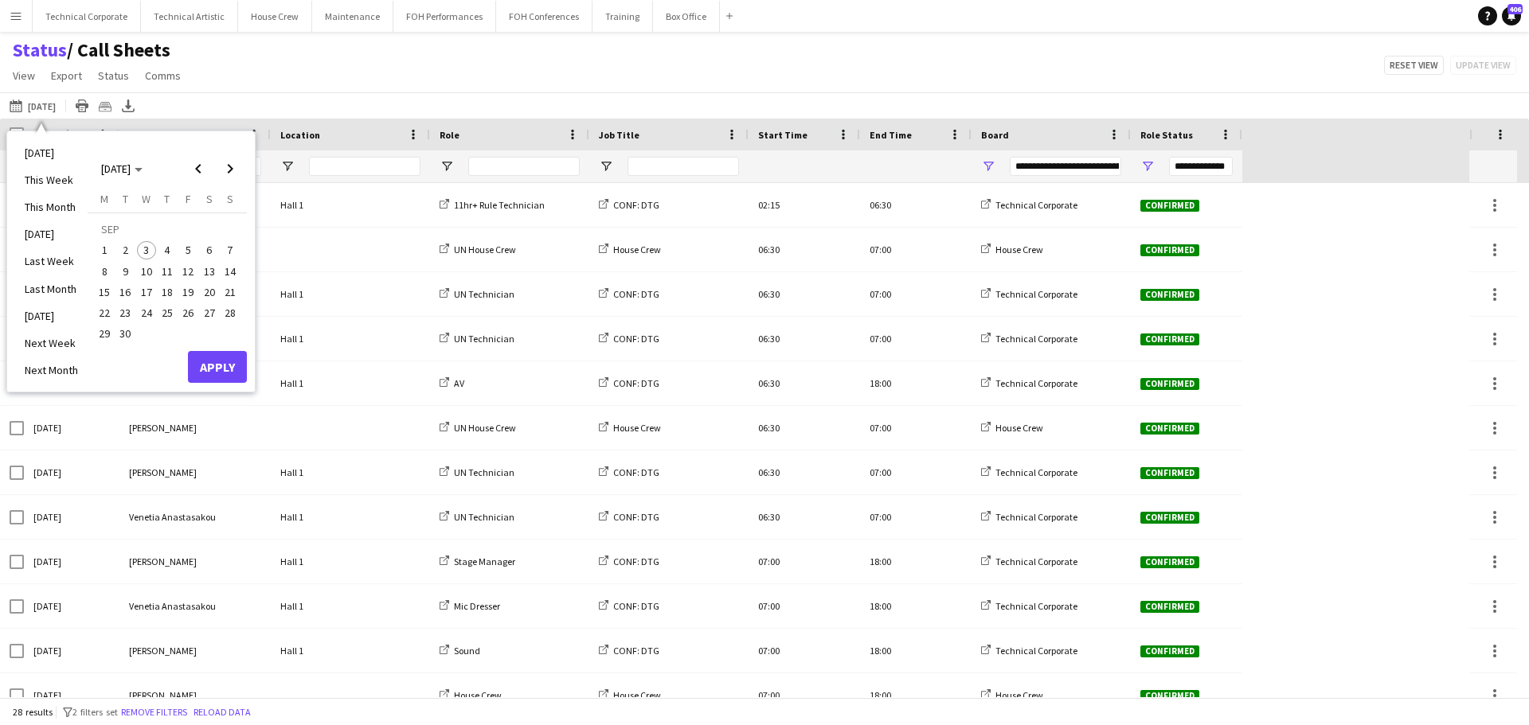
click at [168, 257] on span "4" at bounding box center [167, 250] width 19 height 19
click at [105, 275] on span "8" at bounding box center [104, 271] width 19 height 19
click at [224, 369] on button "Apply" at bounding box center [217, 367] width 59 height 32
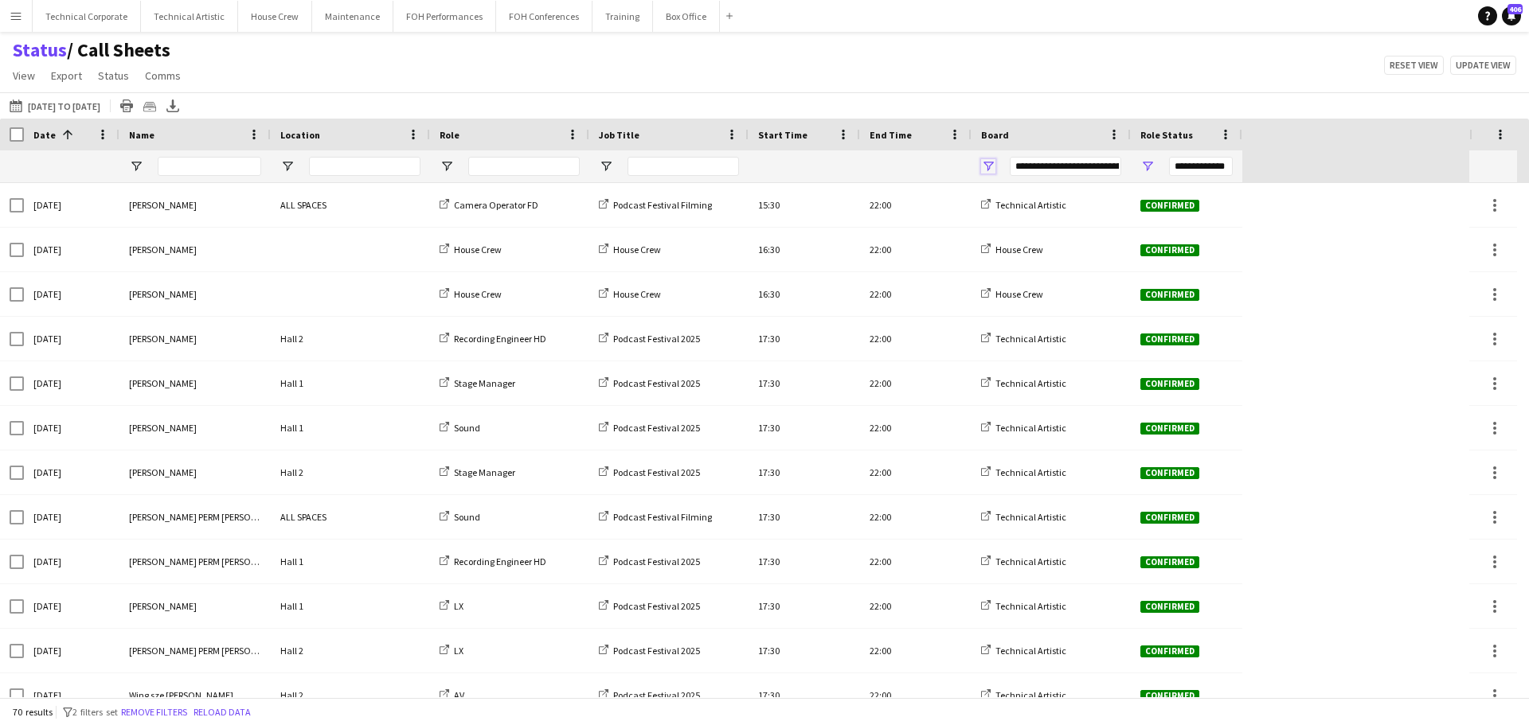
click at [994, 166] on span "Open Filter Menu" at bounding box center [988, 166] width 14 height 14
click at [1021, 361] on div "Training" at bounding box center [1069, 359] width 126 height 12
type input "**********"
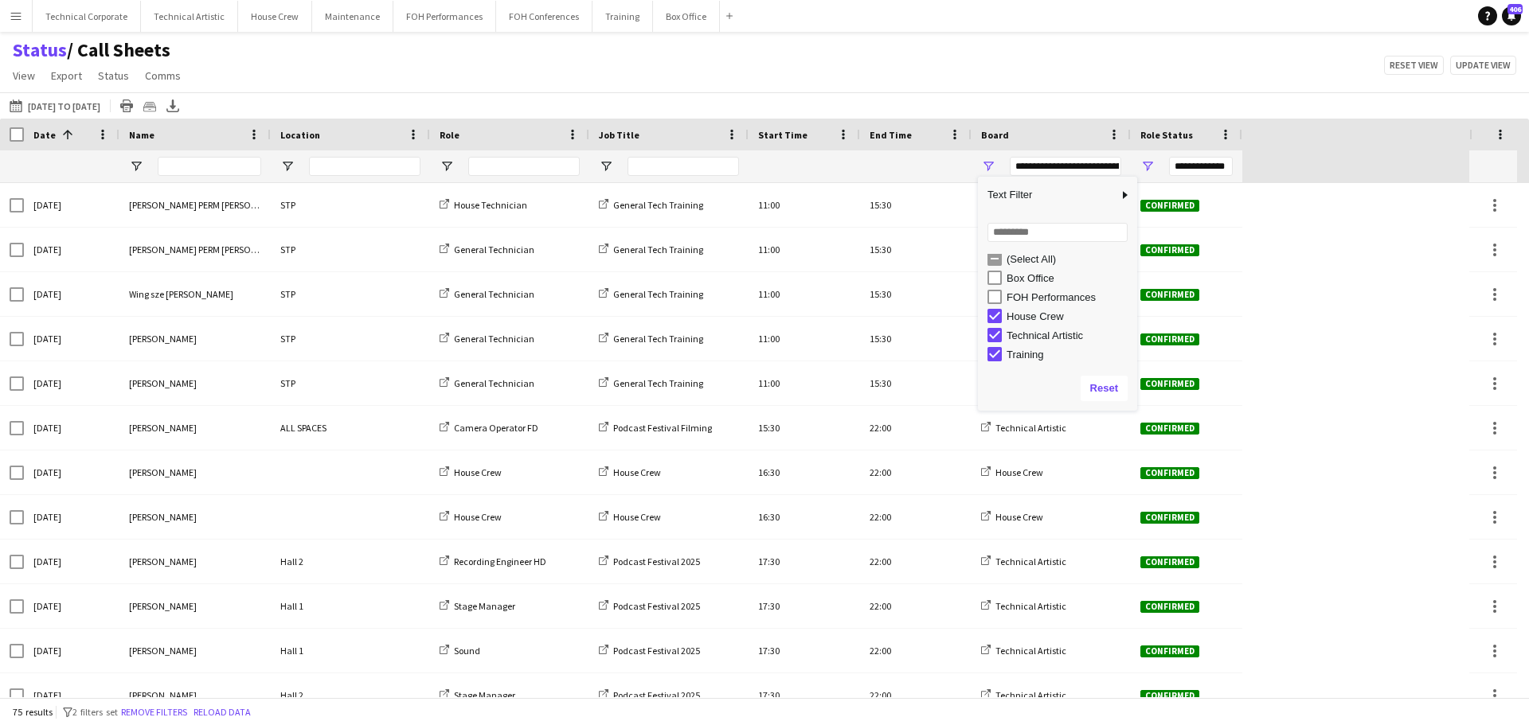
click at [684, 63] on div "Status / Call Sheets View Views Default view Call Sheets GB View Weekly Staffin…" at bounding box center [764, 65] width 1529 height 54
click at [176, 103] on icon at bounding box center [173, 105] width 6 height 10
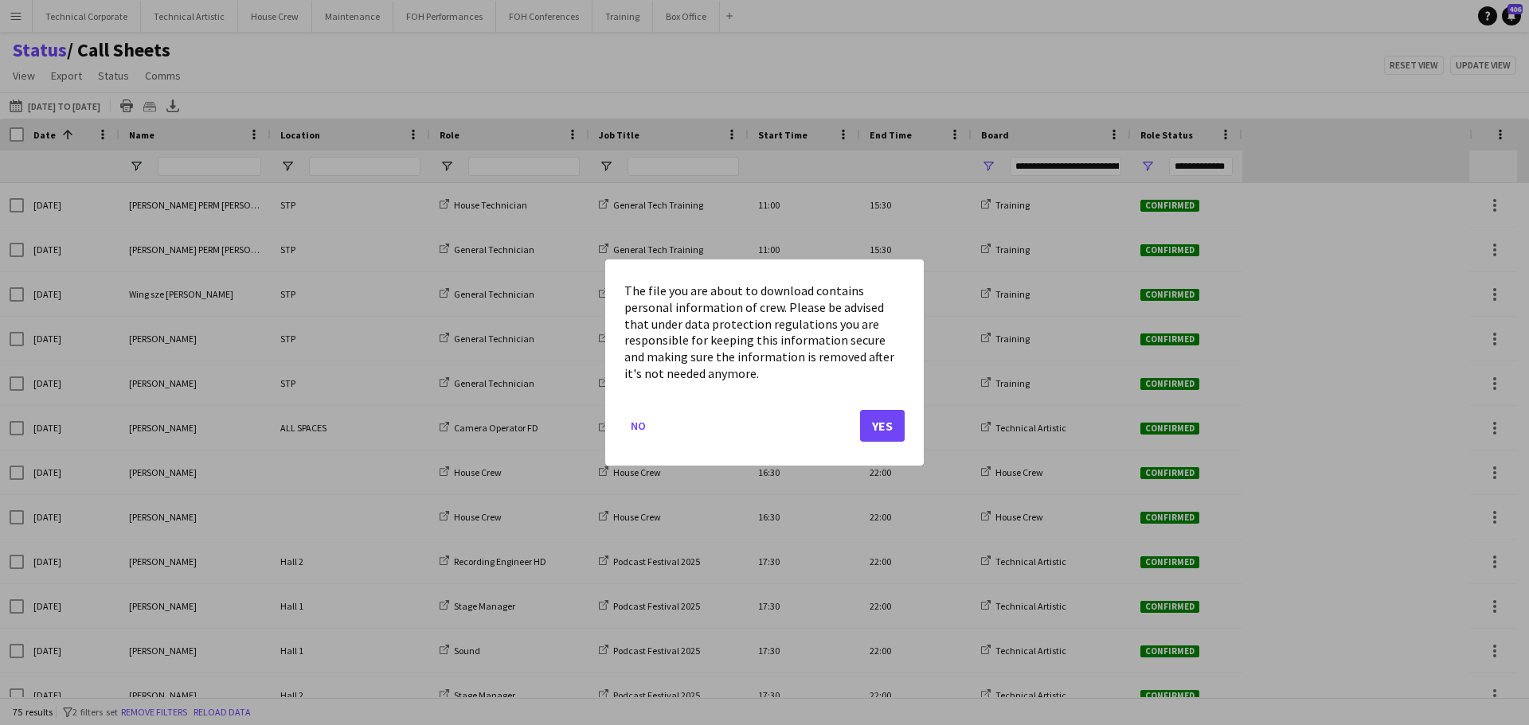
click at [906, 437] on div "The file you are about to download contains personal information of crew. Pleas…" at bounding box center [764, 363] width 318 height 206
click at [893, 439] on button "Yes" at bounding box center [882, 426] width 45 height 32
